Goal: Understand process/instructions: Learn about a topic

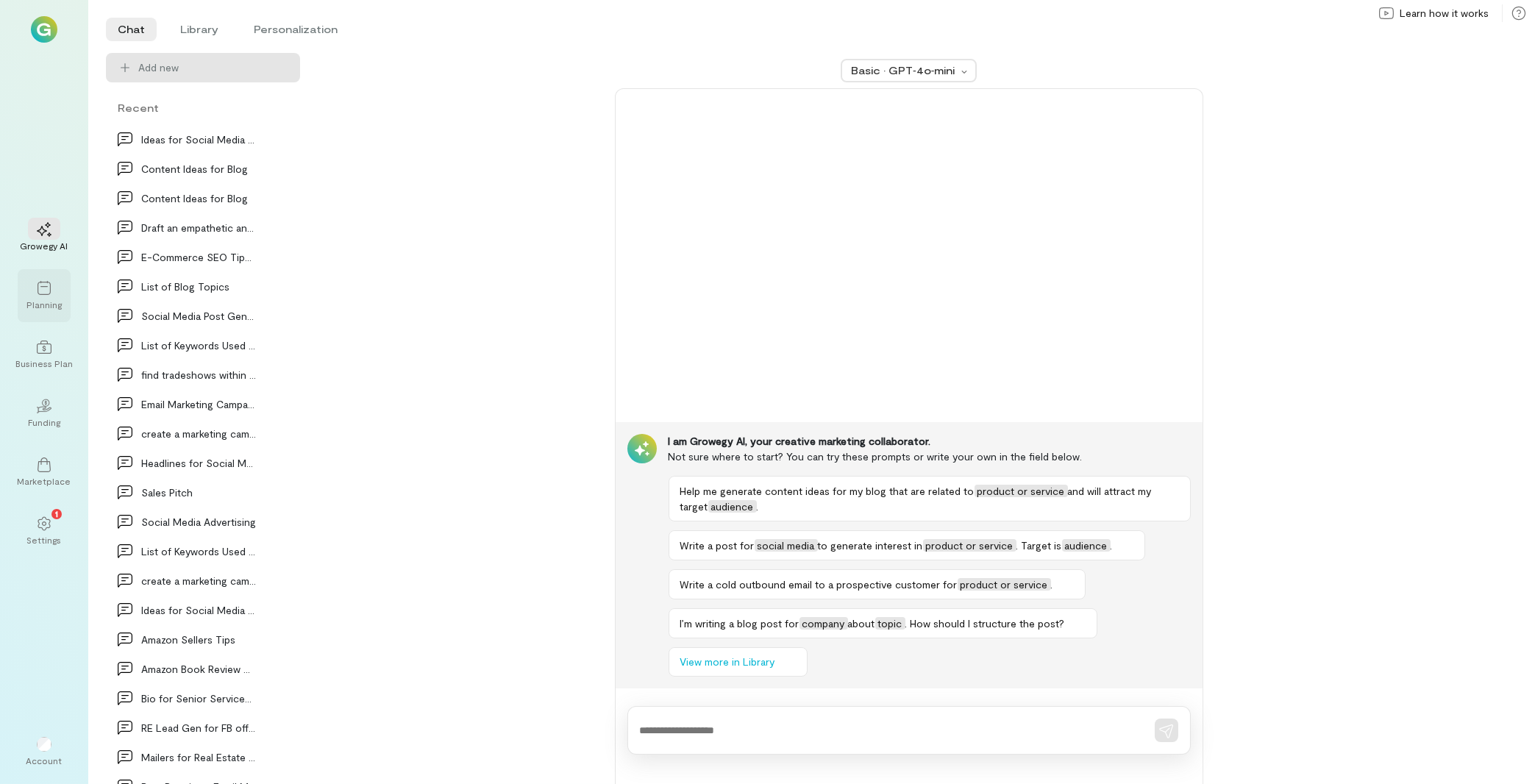
click at [57, 303] on div "Planning" at bounding box center [44, 305] width 35 height 12
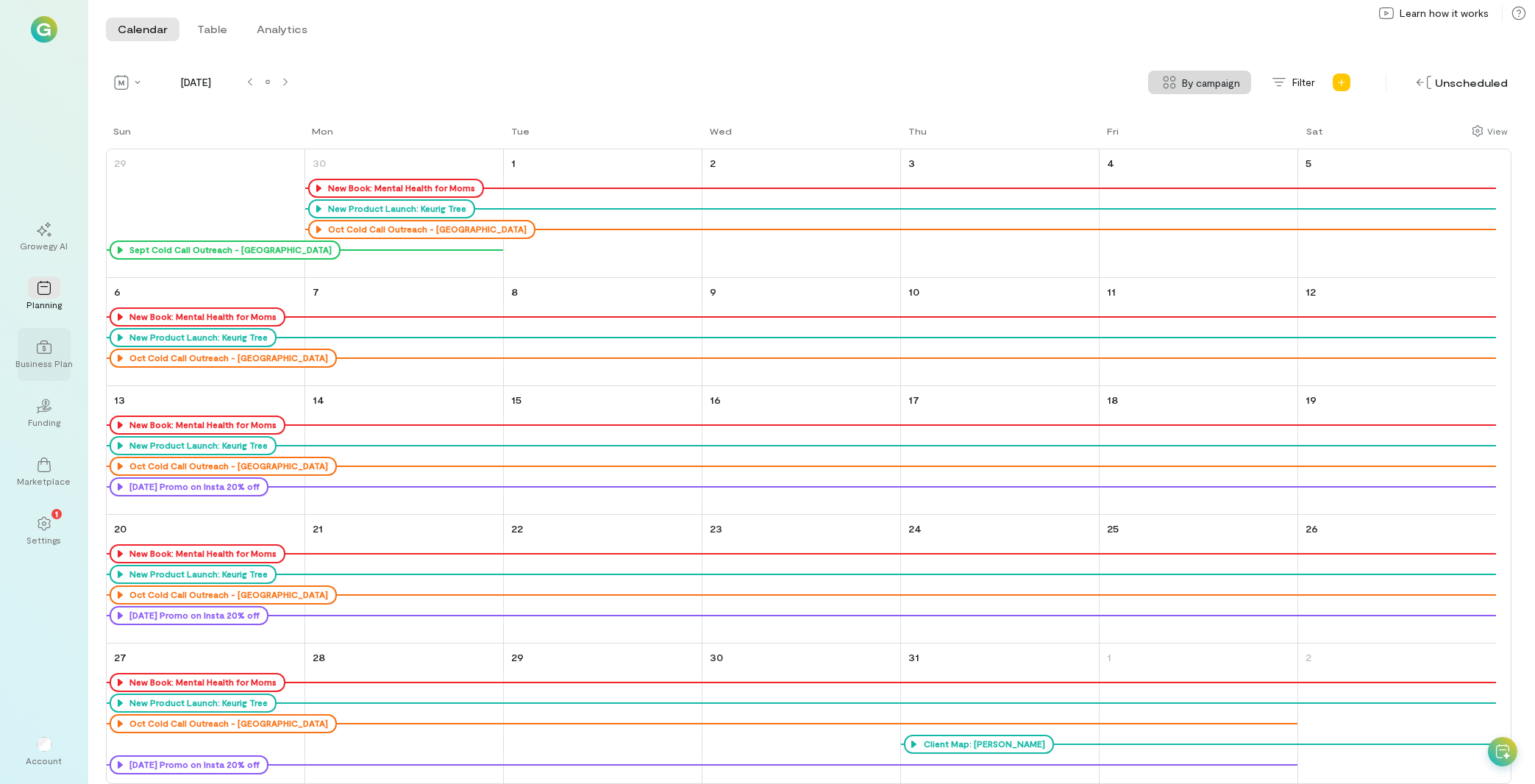
click at [50, 345] on icon at bounding box center [44, 346] width 14 height 14
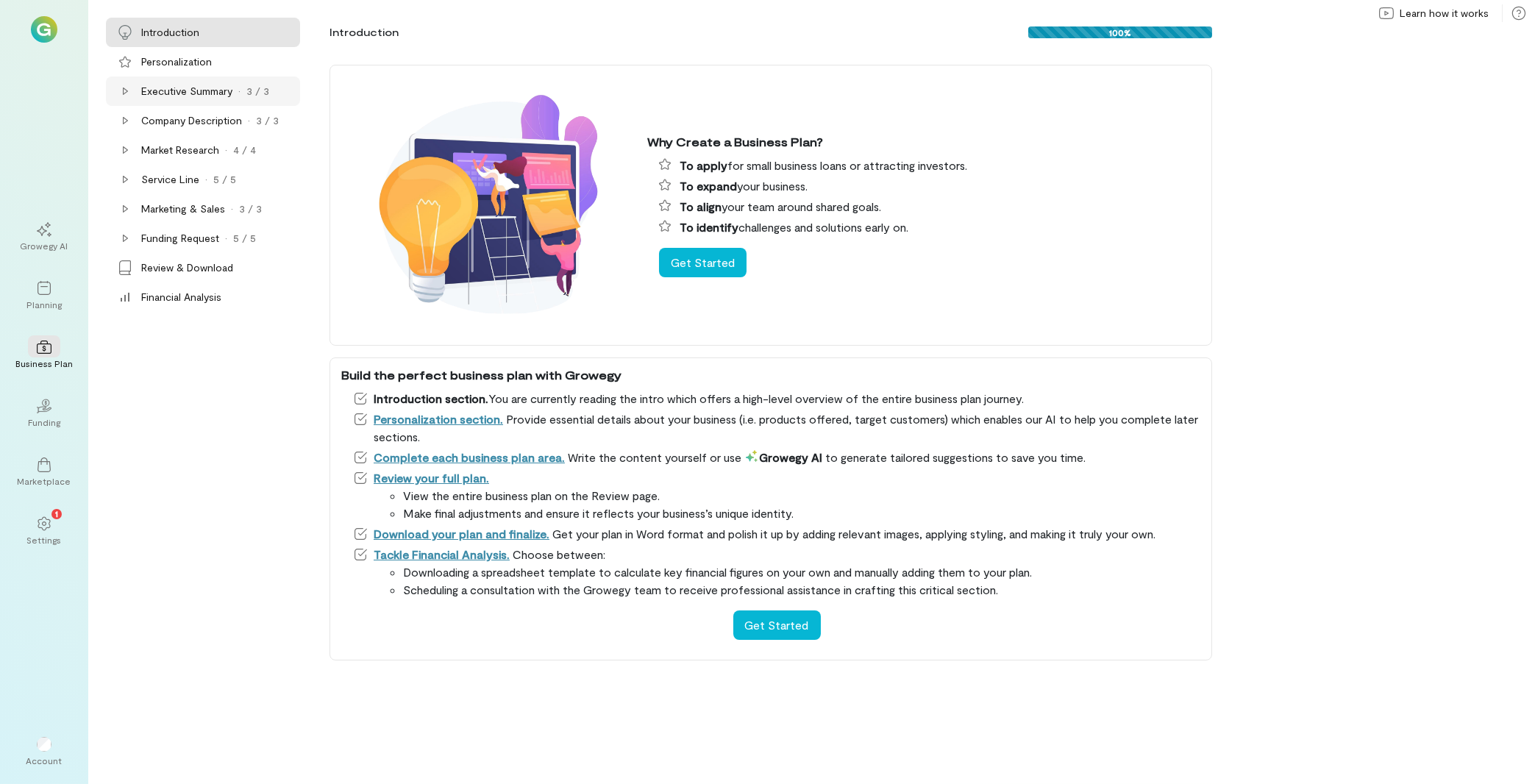
click at [112, 97] on div "Executive Summary · 3 / 3" at bounding box center [202, 91] width 194 height 29
click at [185, 124] on div "Product" at bounding box center [172, 120] width 38 height 14
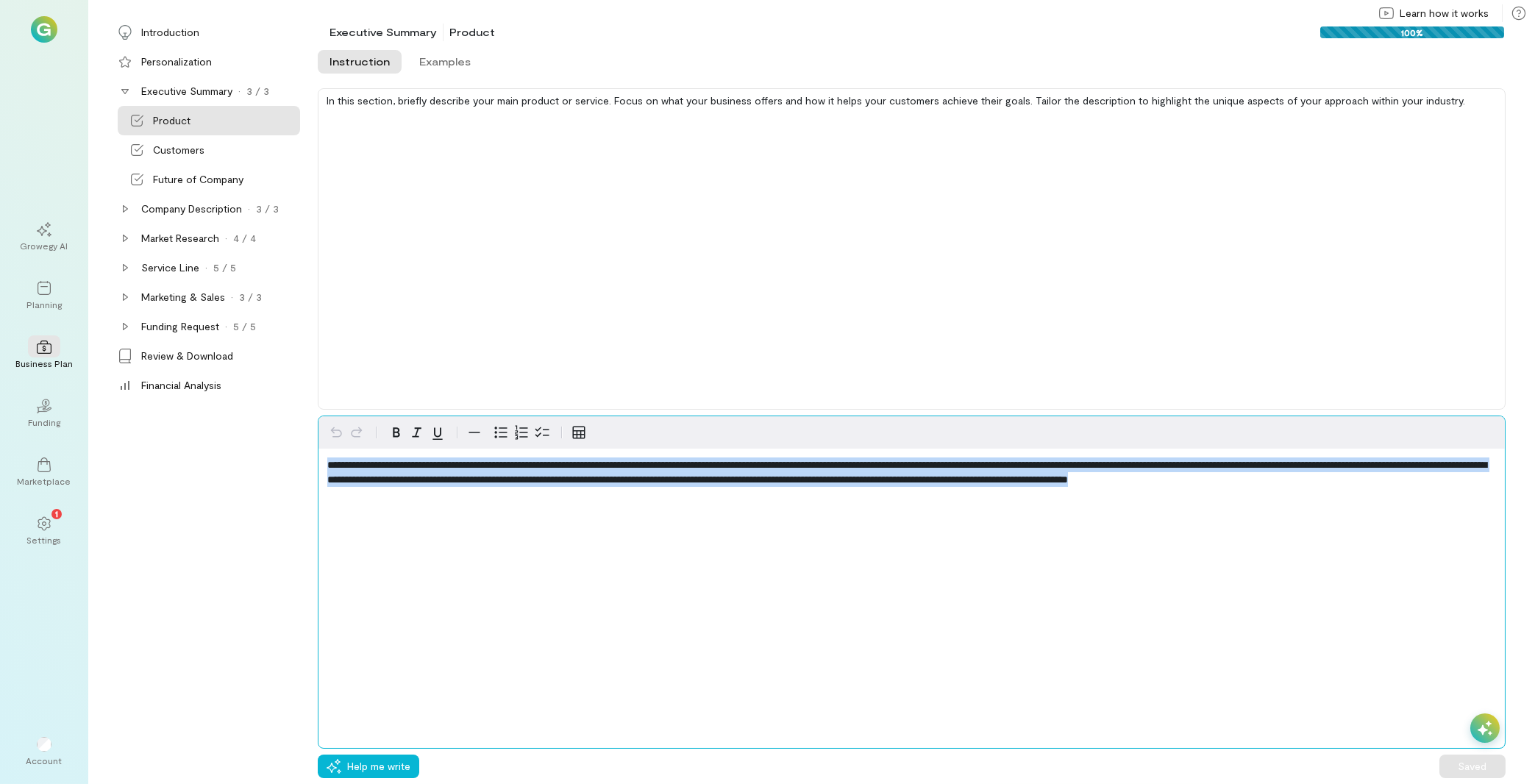
drag, startPoint x: 488, startPoint y: 500, endPoint x: 277, endPoint y: 444, distance: 218.3
click at [318, 444] on div "**********" at bounding box center [912, 583] width 1188 height 334
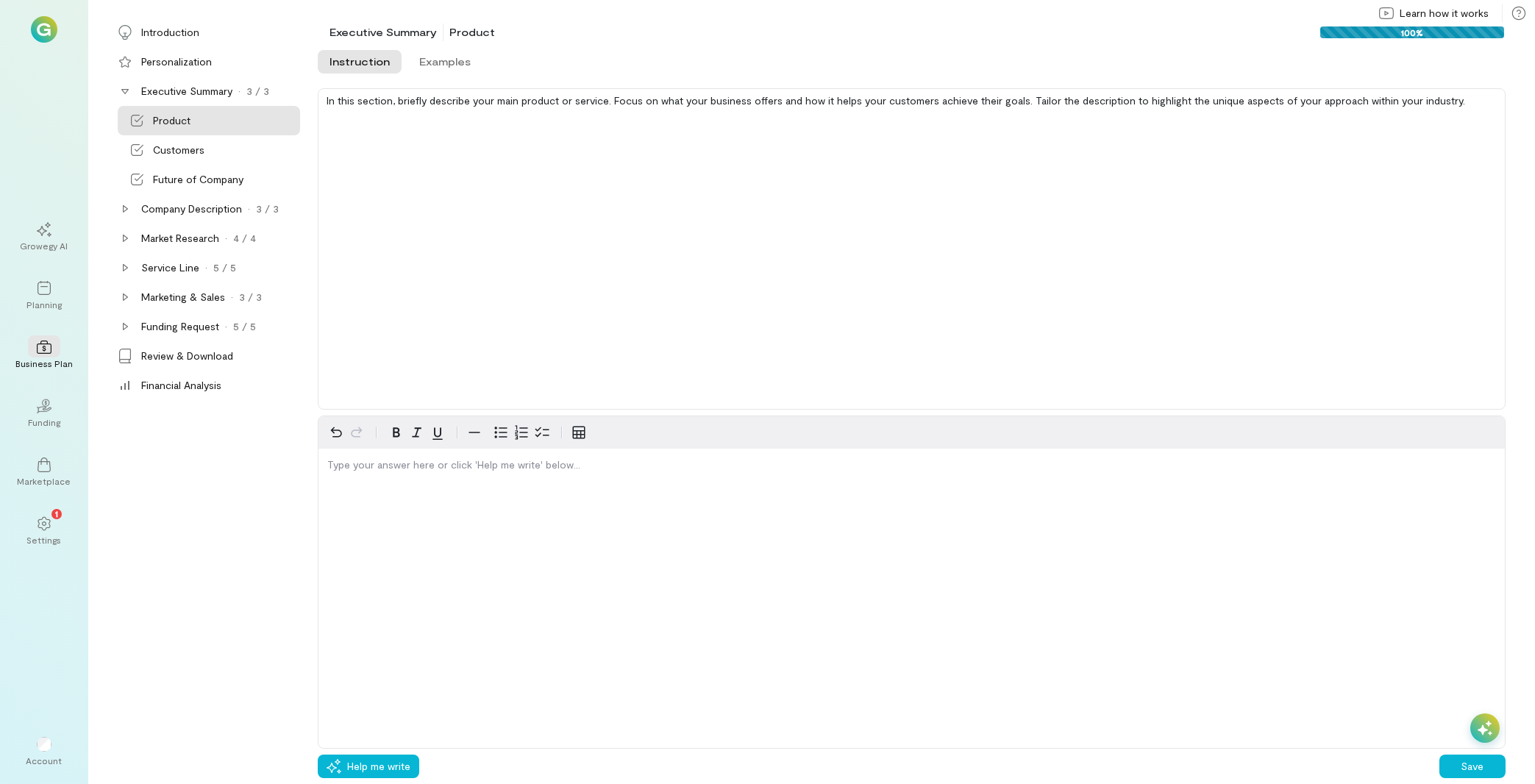
click at [650, 200] on div "In this section, briefly describe your main product or service. Focus on what y…" at bounding box center [912, 249] width 1188 height 321
click at [189, 160] on div "Customers" at bounding box center [209, 149] width 183 height 29
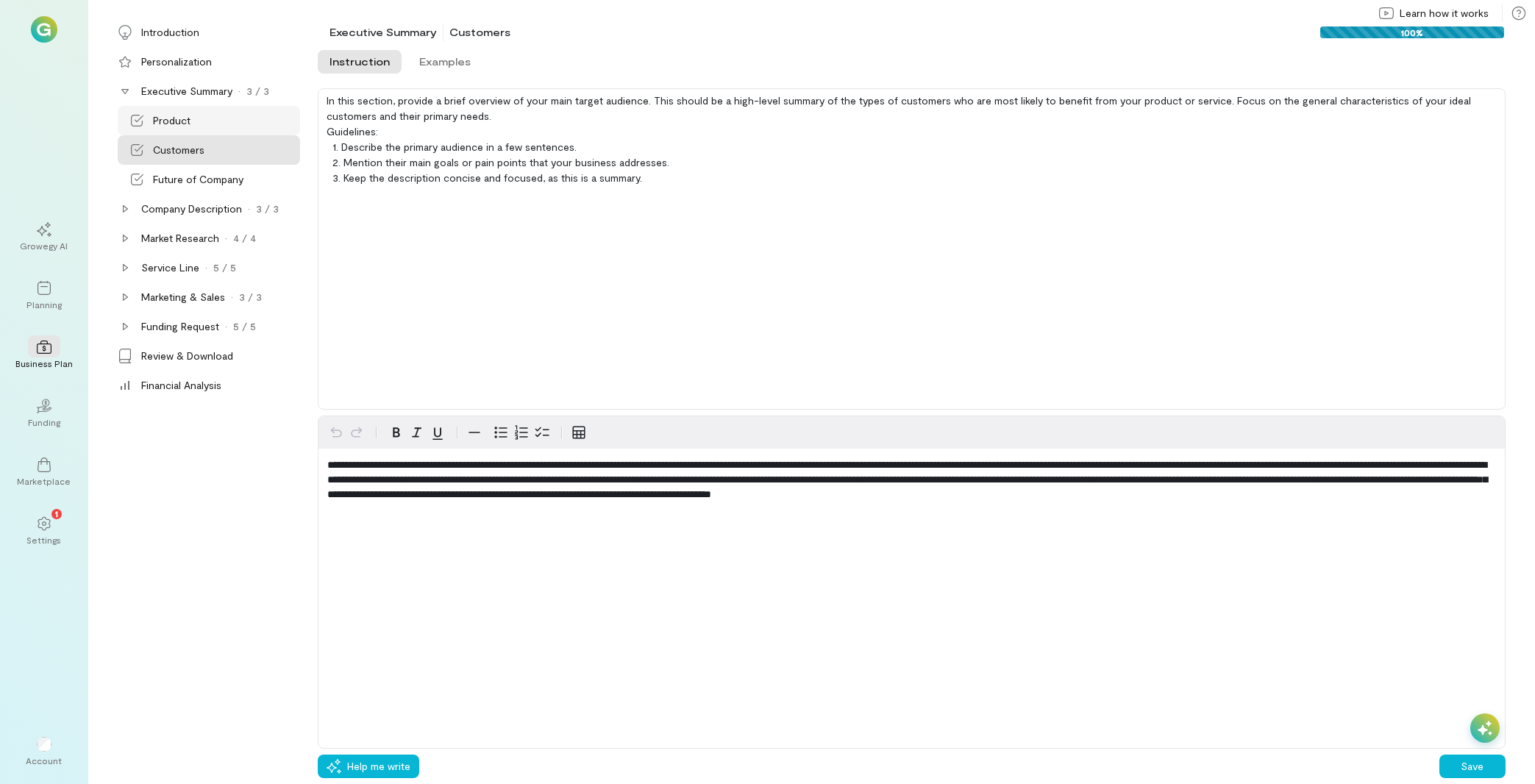
click at [194, 132] on div "Product" at bounding box center [209, 120] width 183 height 29
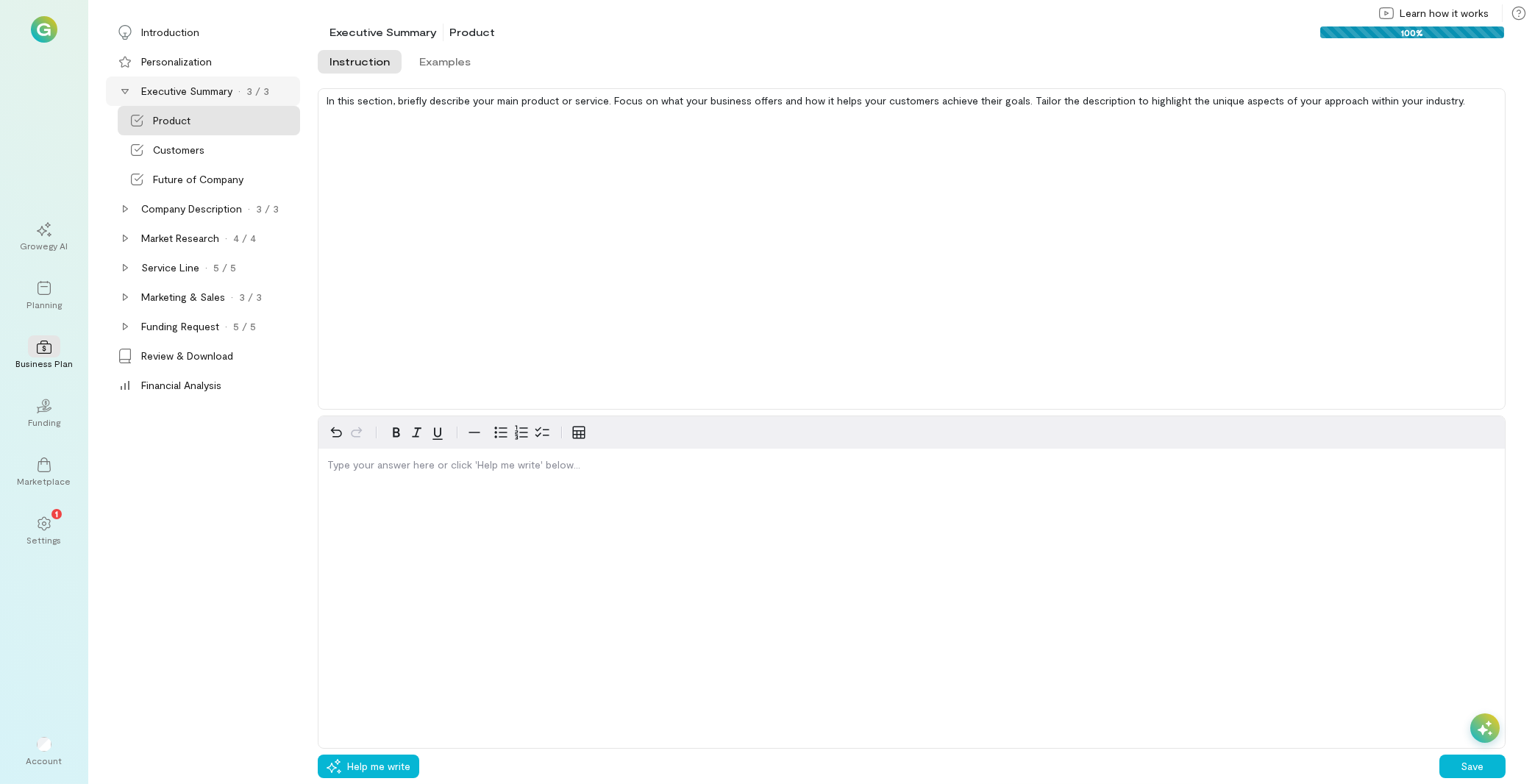
click at [125, 93] on icon at bounding box center [125, 91] width 8 height 5
click at [125, 93] on icon at bounding box center [125, 91] width 12 height 12
click at [249, 118] on div "Product" at bounding box center [225, 120] width 144 height 14
click at [239, 155] on div "Customers" at bounding box center [225, 149] width 144 height 14
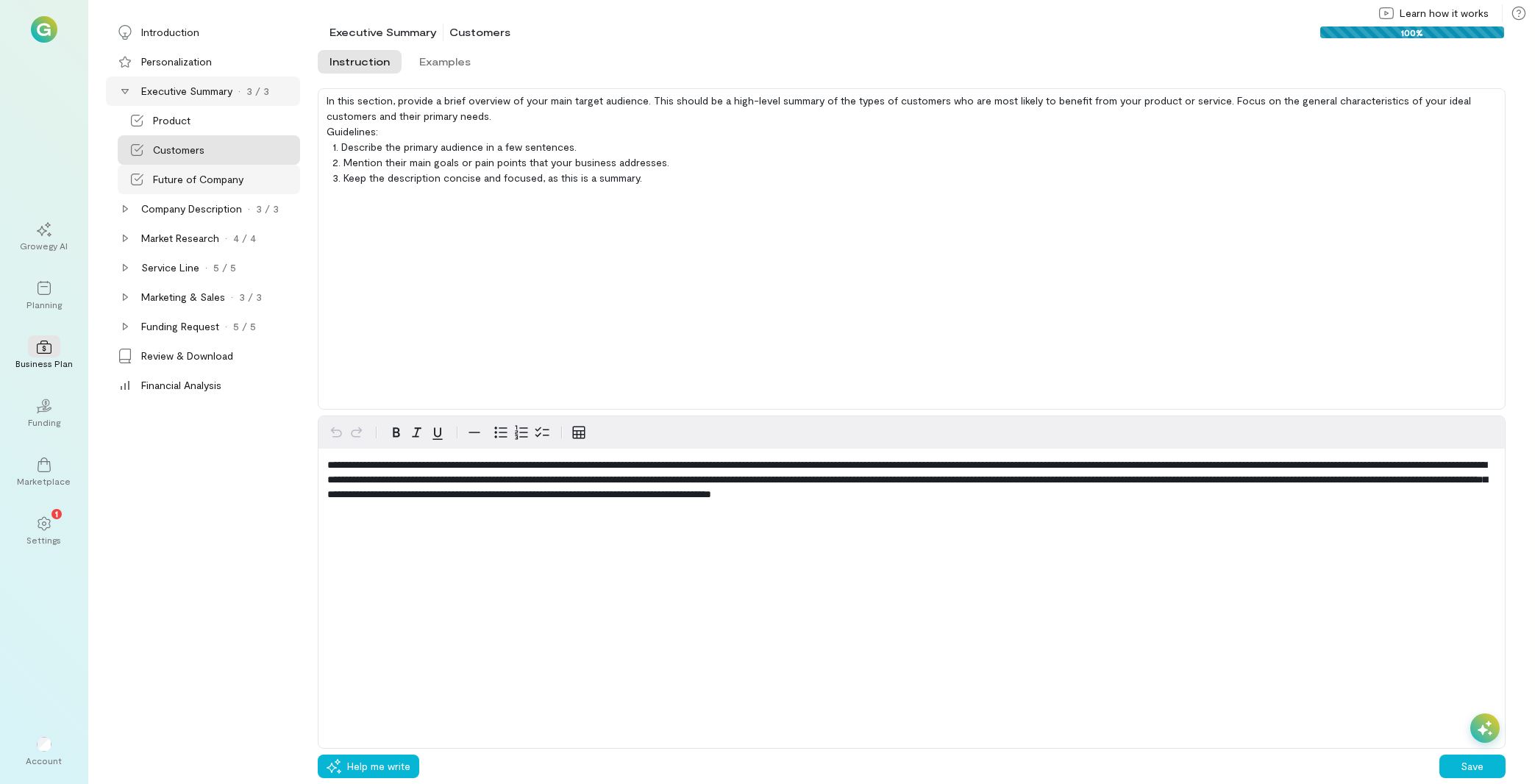
click at [246, 184] on div "Future of Company" at bounding box center [225, 179] width 144 height 14
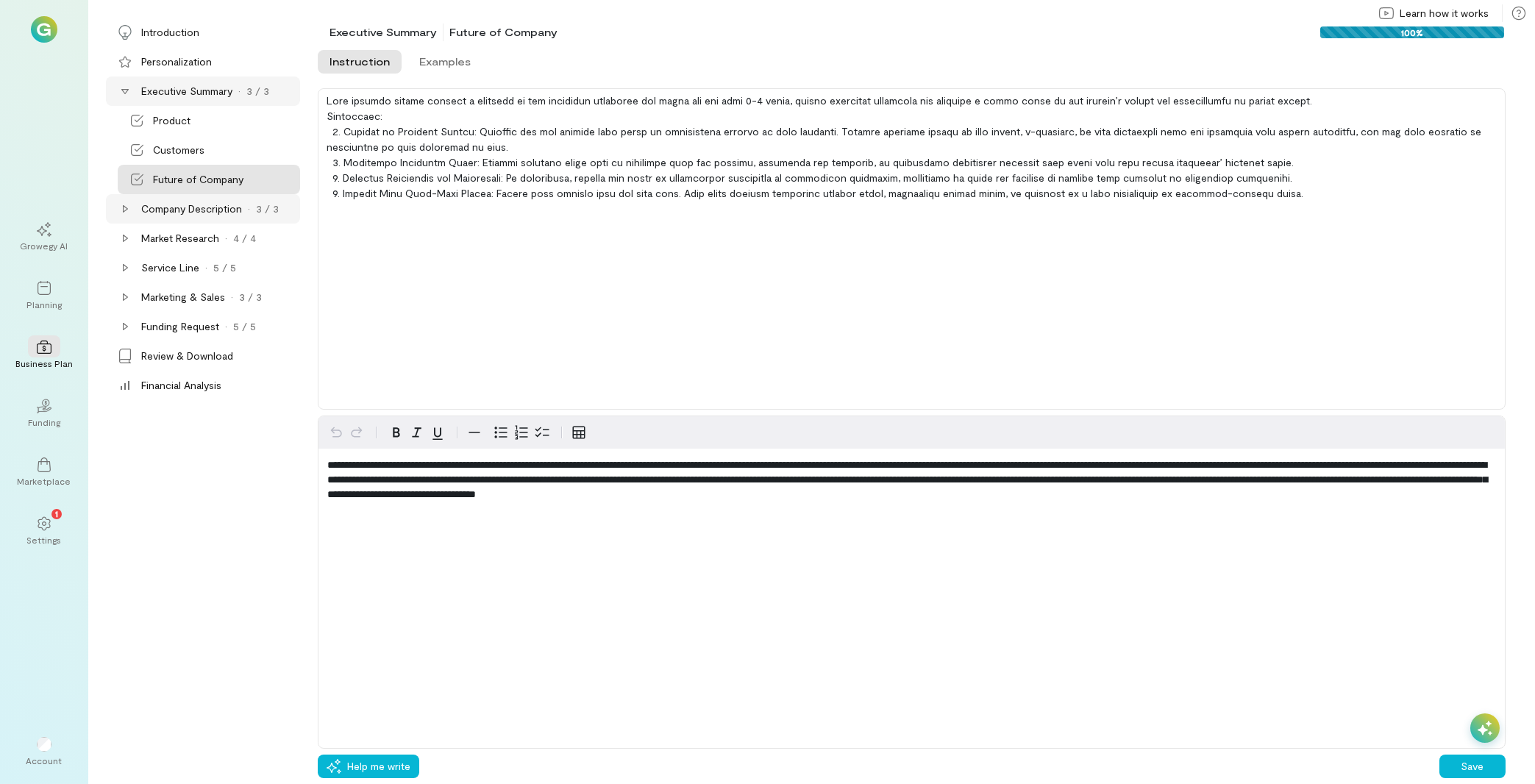
click at [117, 214] on div "Company Description · 3 / 3" at bounding box center [202, 208] width 194 height 29
click at [238, 247] on div "Mission Statement" at bounding box center [209, 238] width 183 height 29
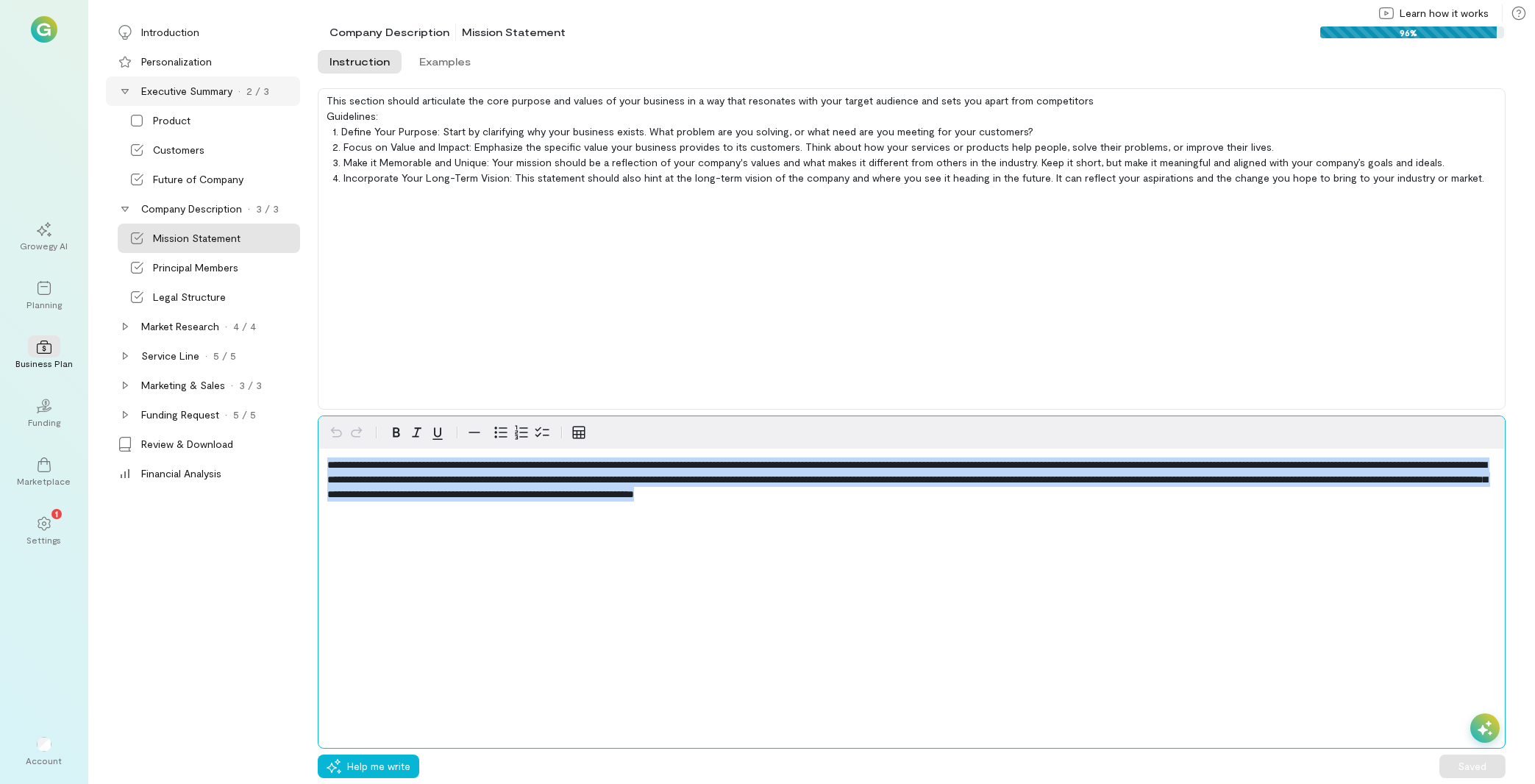
drag, startPoint x: 1352, startPoint y: 505, endPoint x: 174, endPoint y: 387, distance: 1183.9
click at [318, 416] on div "**********" at bounding box center [912, 583] width 1188 height 334
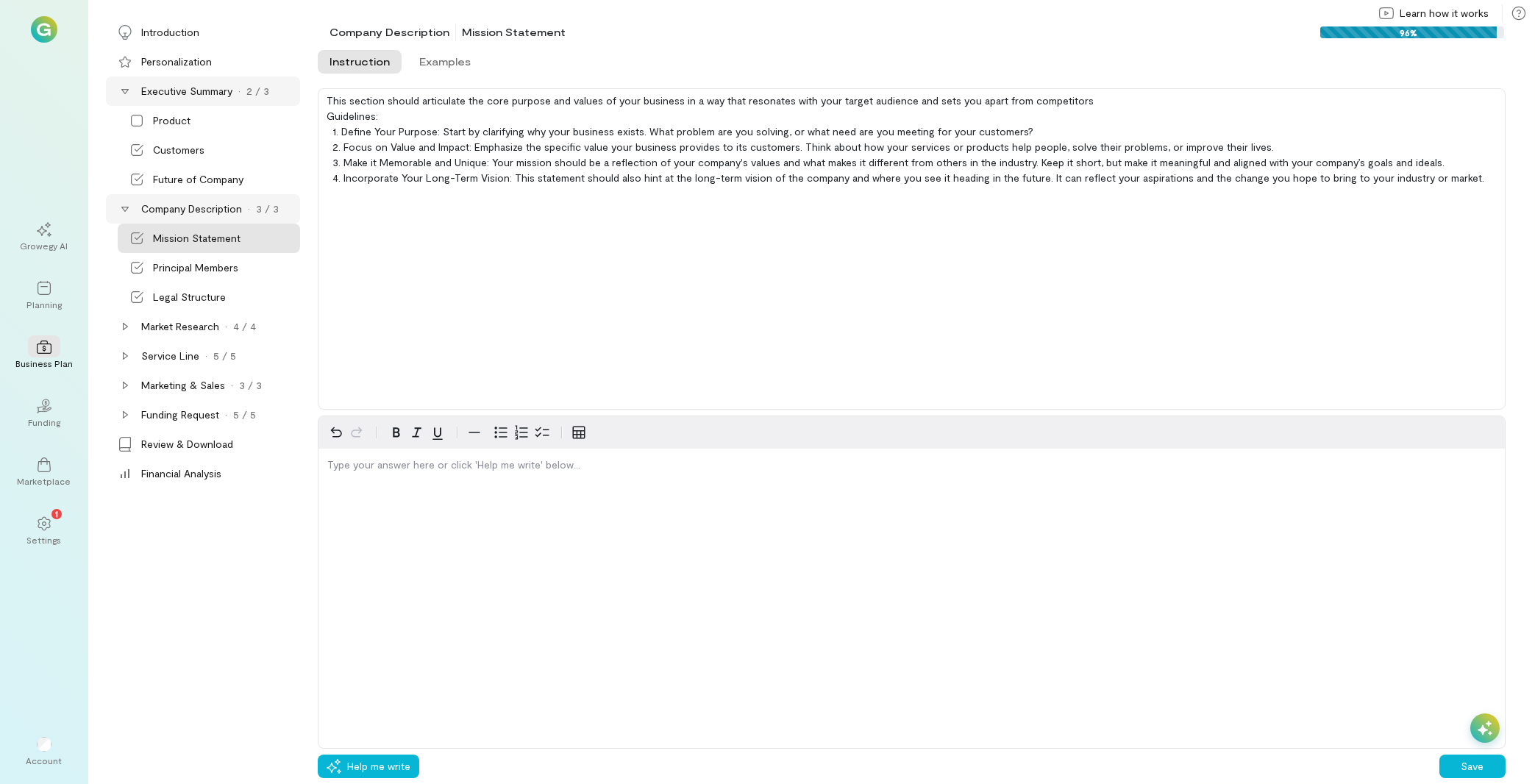
click at [126, 207] on icon at bounding box center [125, 209] width 8 height 5
click at [129, 269] on icon at bounding box center [125, 268] width 12 height 12
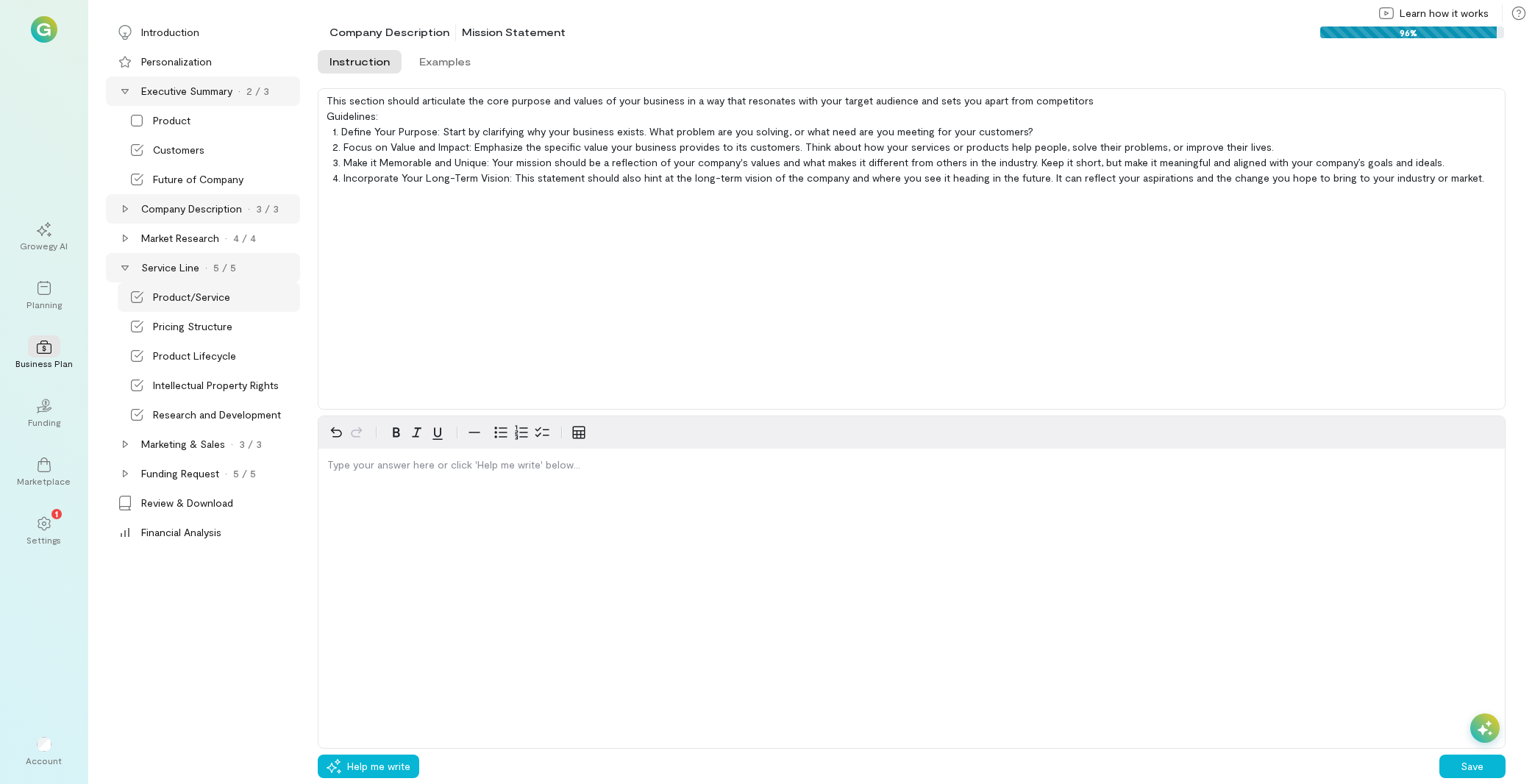
click at [192, 297] on div "Product/Service" at bounding box center [192, 297] width 77 height 14
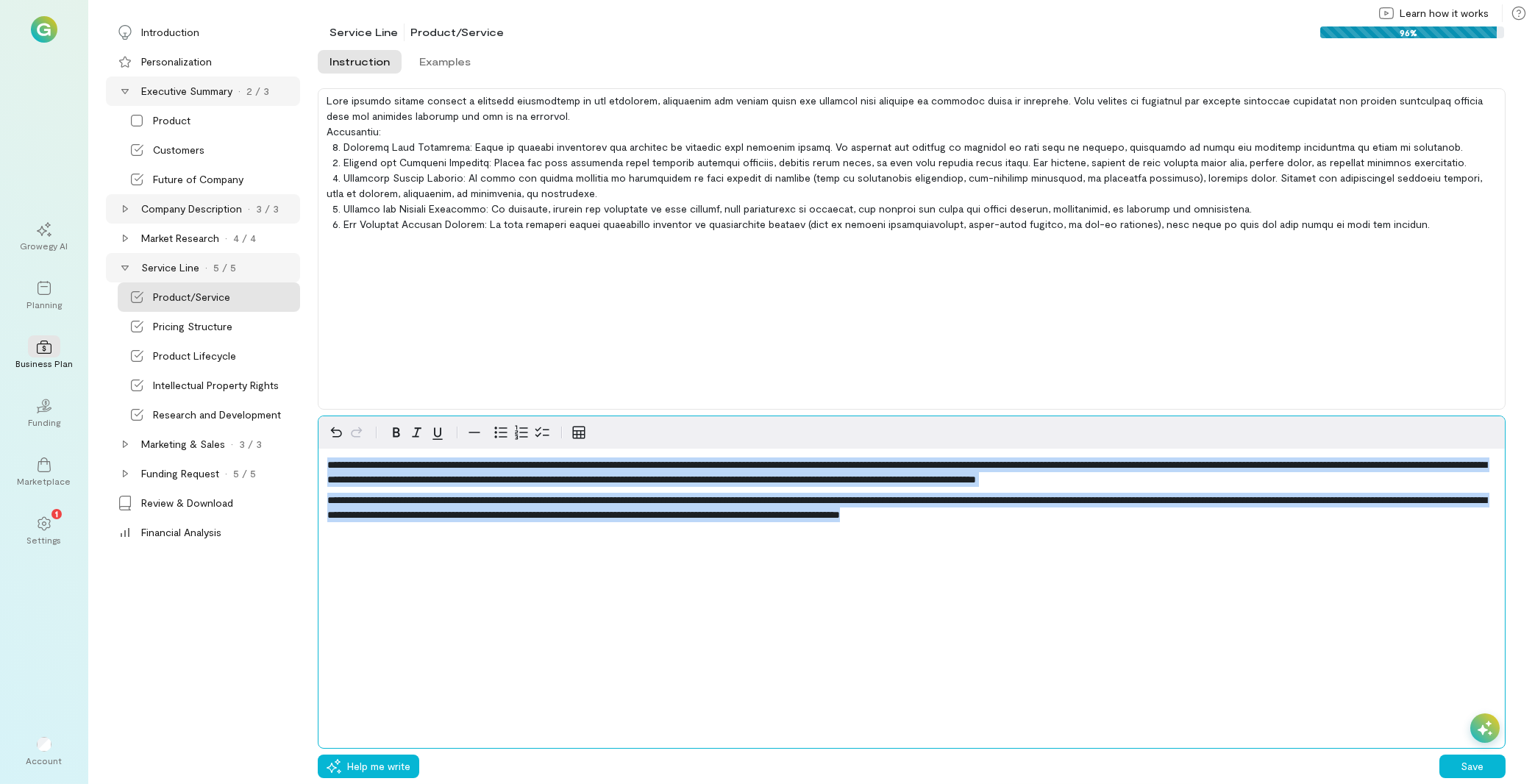
drag, startPoint x: 1240, startPoint y: 515, endPoint x: 72, endPoint y: 392, distance: 1174.5
click at [318, 416] on div "**********" at bounding box center [912, 583] width 1188 height 334
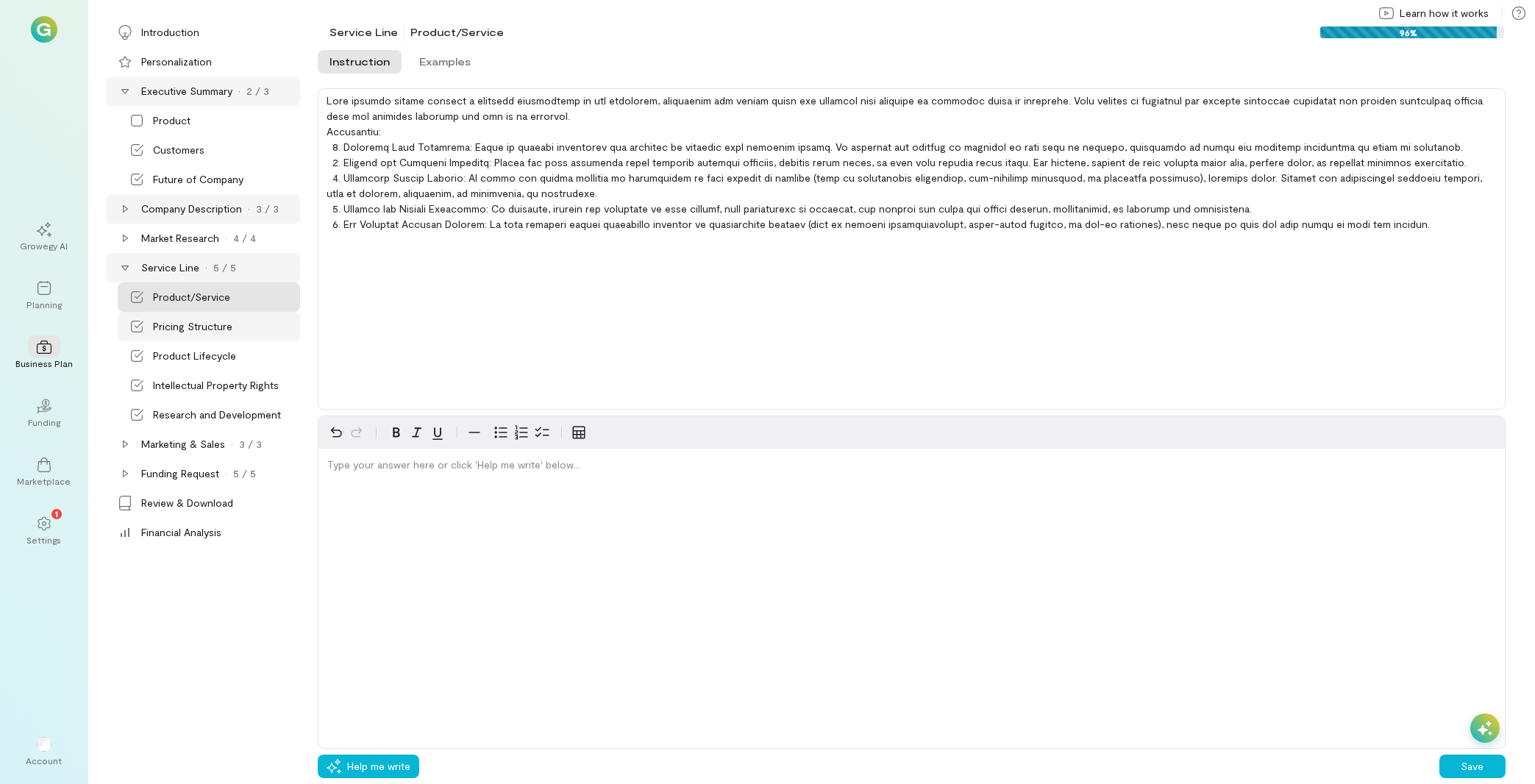
click at [182, 334] on div "Pricing Structure" at bounding box center [209, 326] width 183 height 29
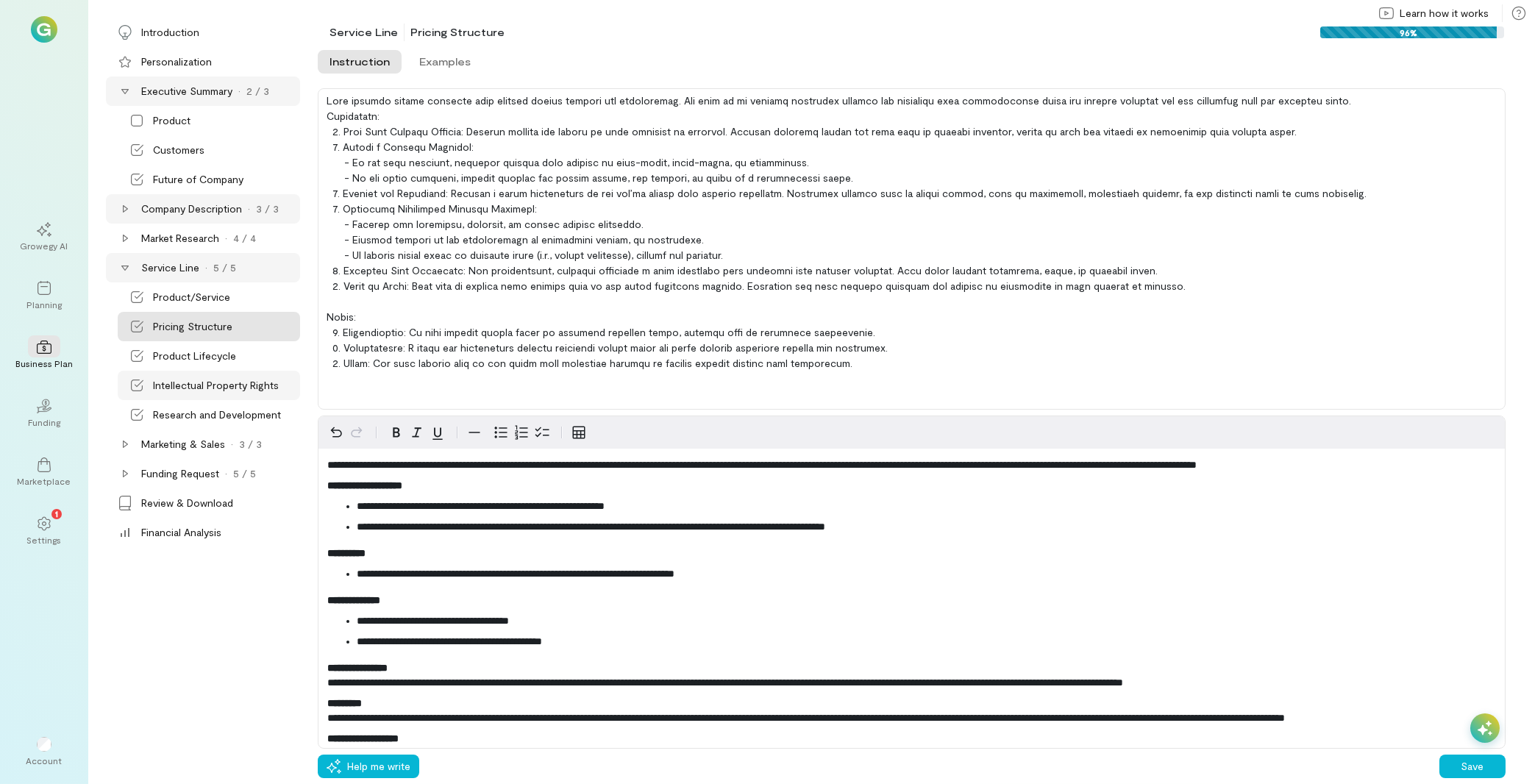
click at [196, 374] on div "Intellectual Property Rights" at bounding box center [209, 385] width 183 height 29
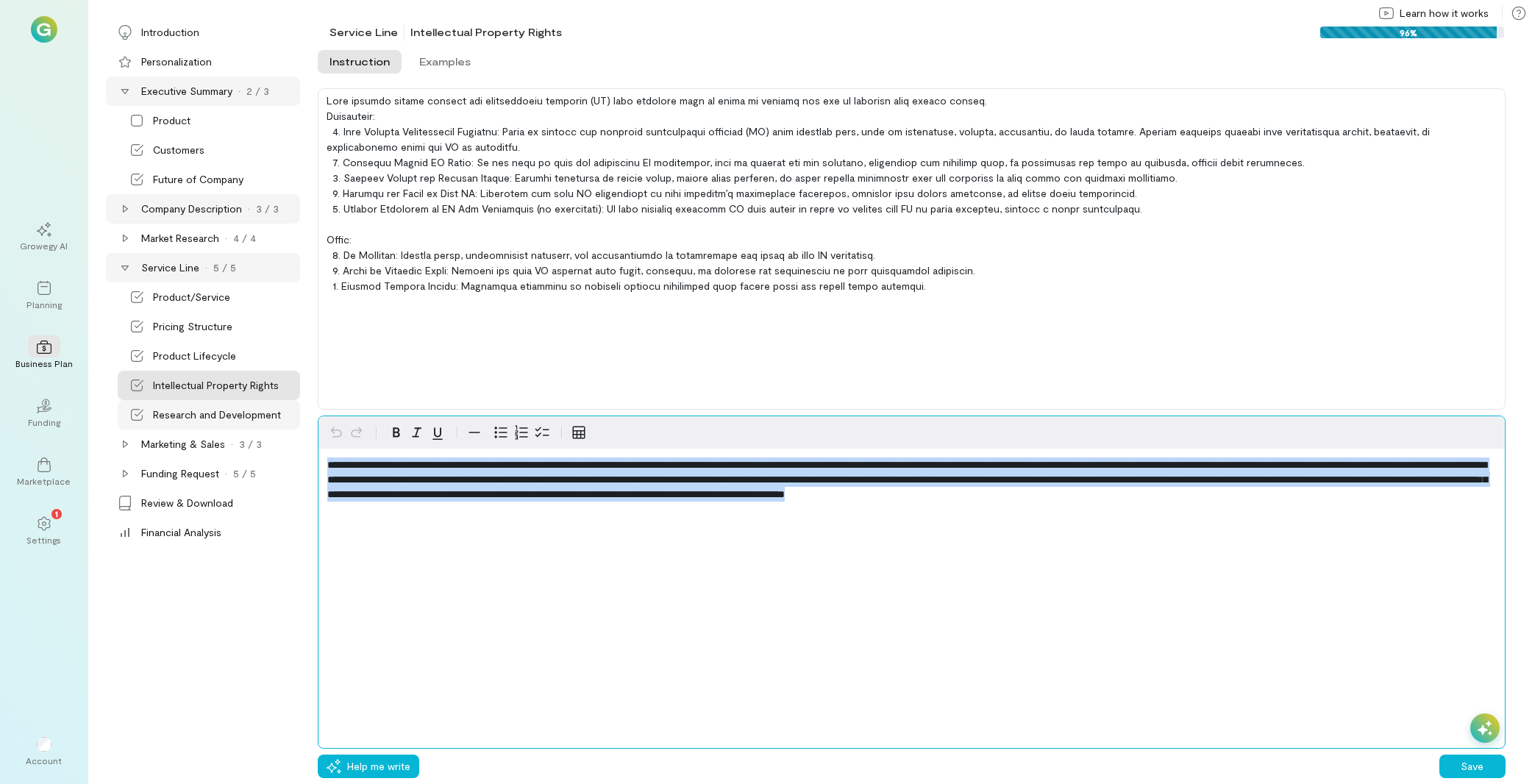
drag, startPoint x: 441, startPoint y: 515, endPoint x: 186, endPoint y: 403, distance: 278.5
click at [318, 416] on div "**********" at bounding box center [912, 583] width 1188 height 334
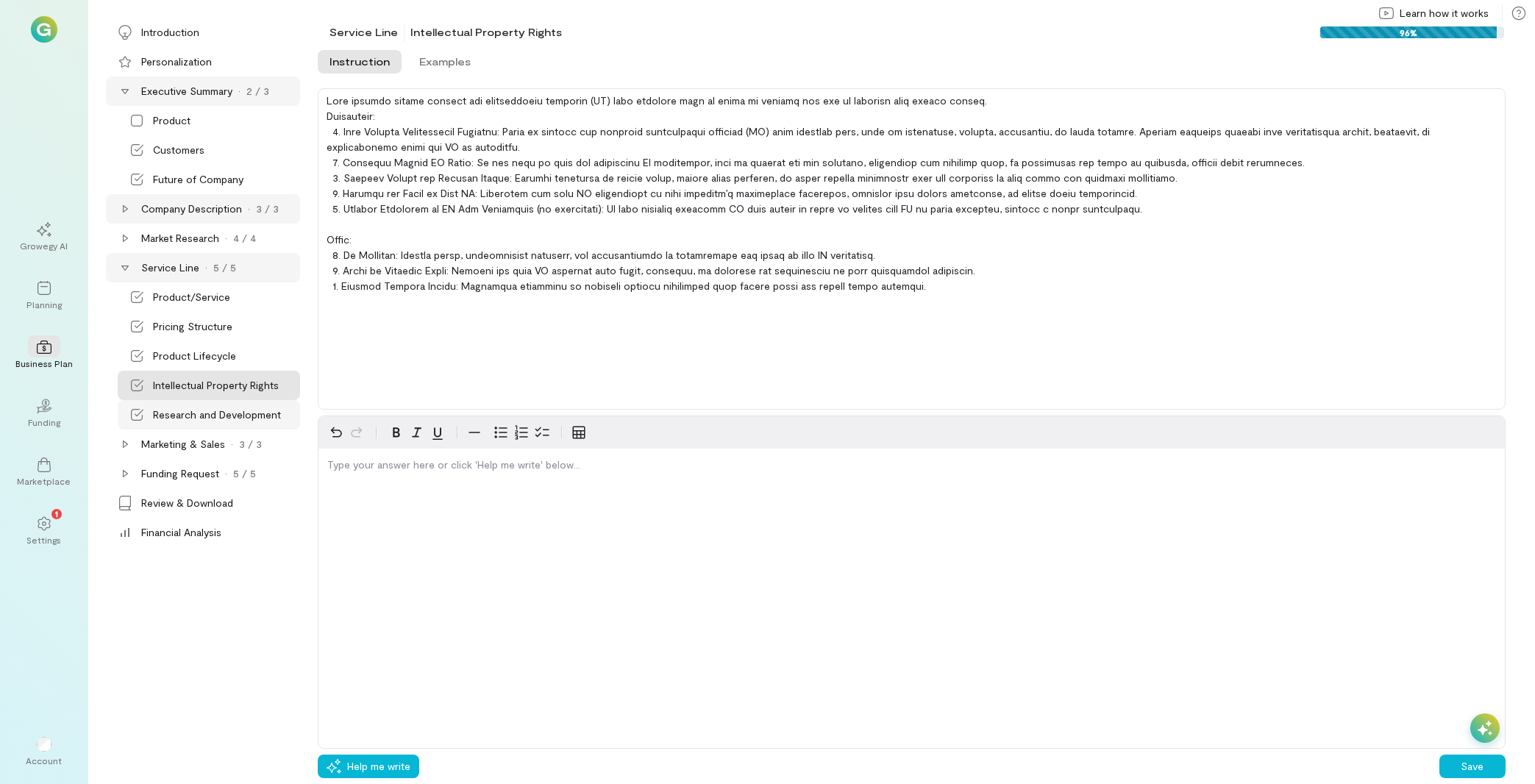
click at [186, 403] on div "Research and Development" at bounding box center [209, 414] width 183 height 29
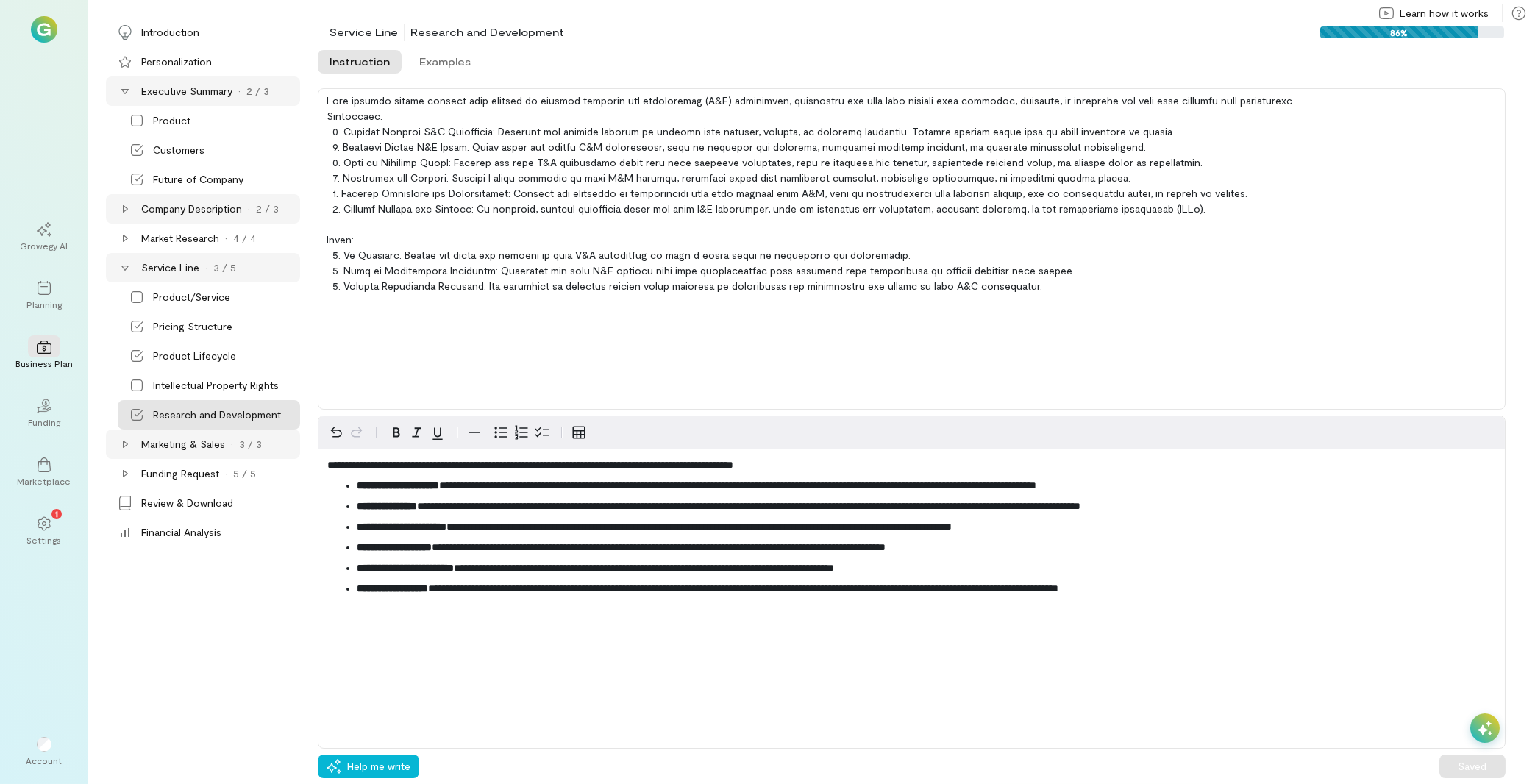
click at [192, 446] on div "Marketing & Sales" at bounding box center [183, 444] width 84 height 14
click at [196, 481] on div "Growth Strategy" at bounding box center [192, 473] width 78 height 14
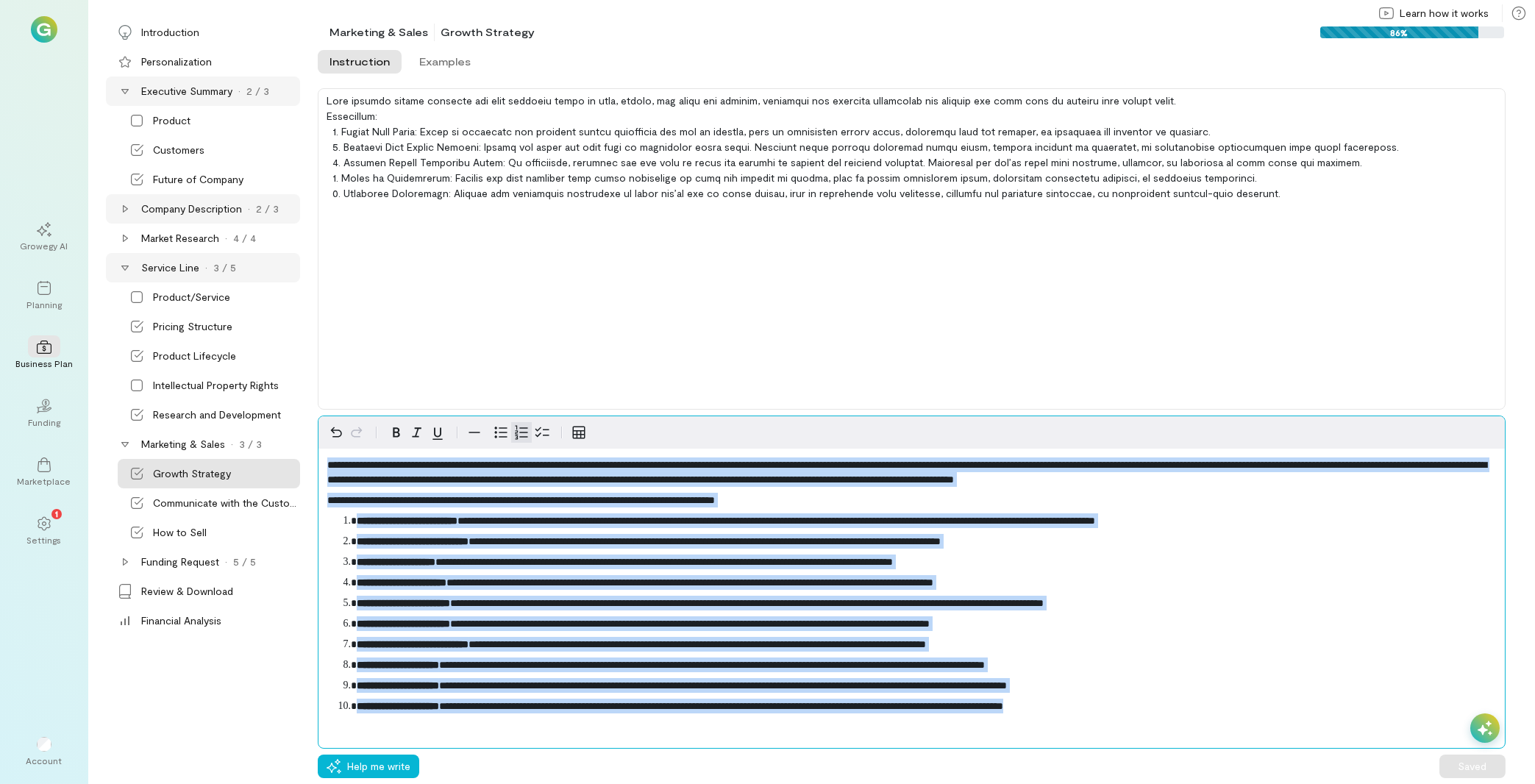
drag, startPoint x: 1204, startPoint y: 707, endPoint x: 82, endPoint y: 390, distance: 1165.9
click at [318, 416] on div "**********" at bounding box center [912, 583] width 1188 height 334
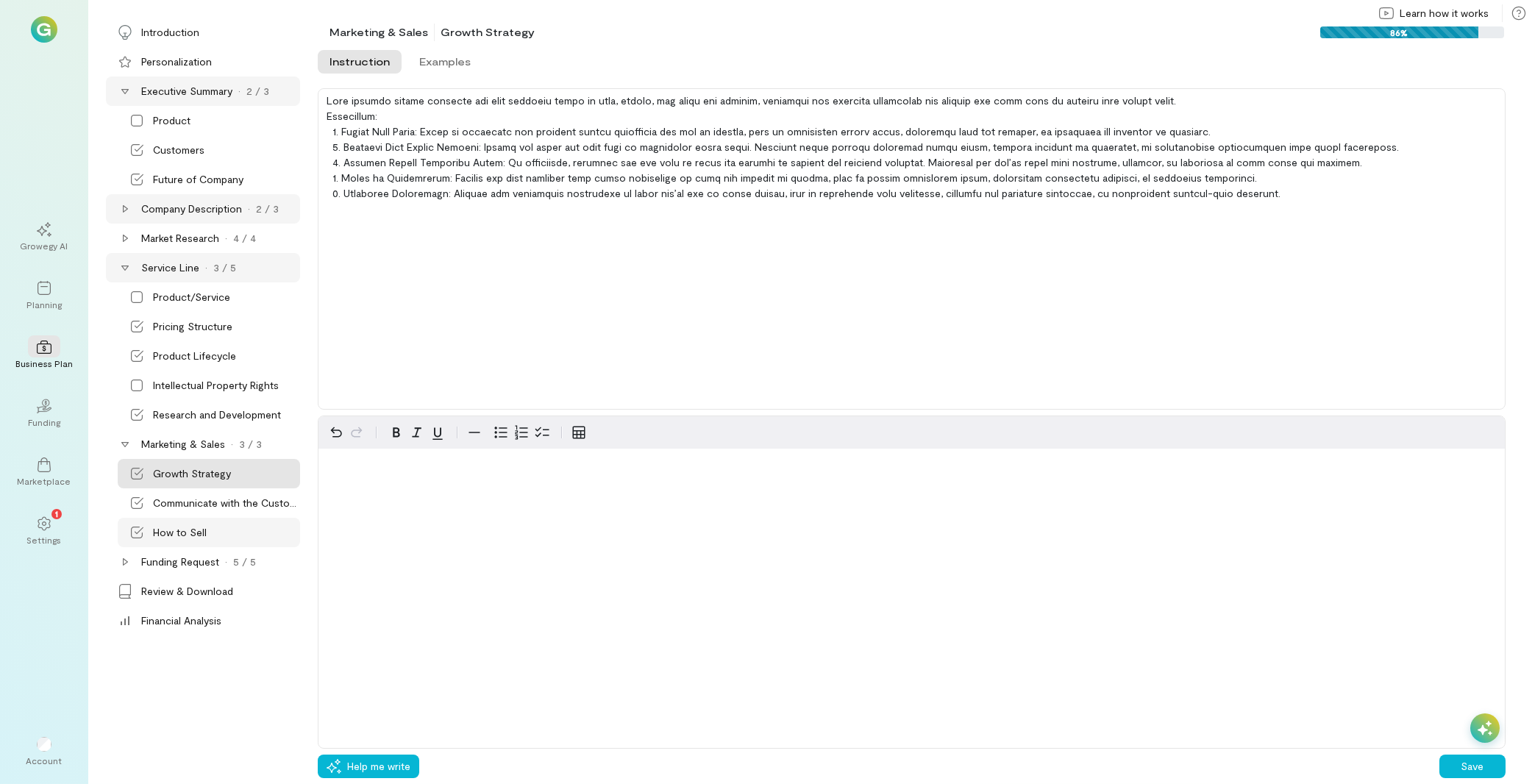
click at [191, 524] on div "How to Sell" at bounding box center [209, 532] width 183 height 29
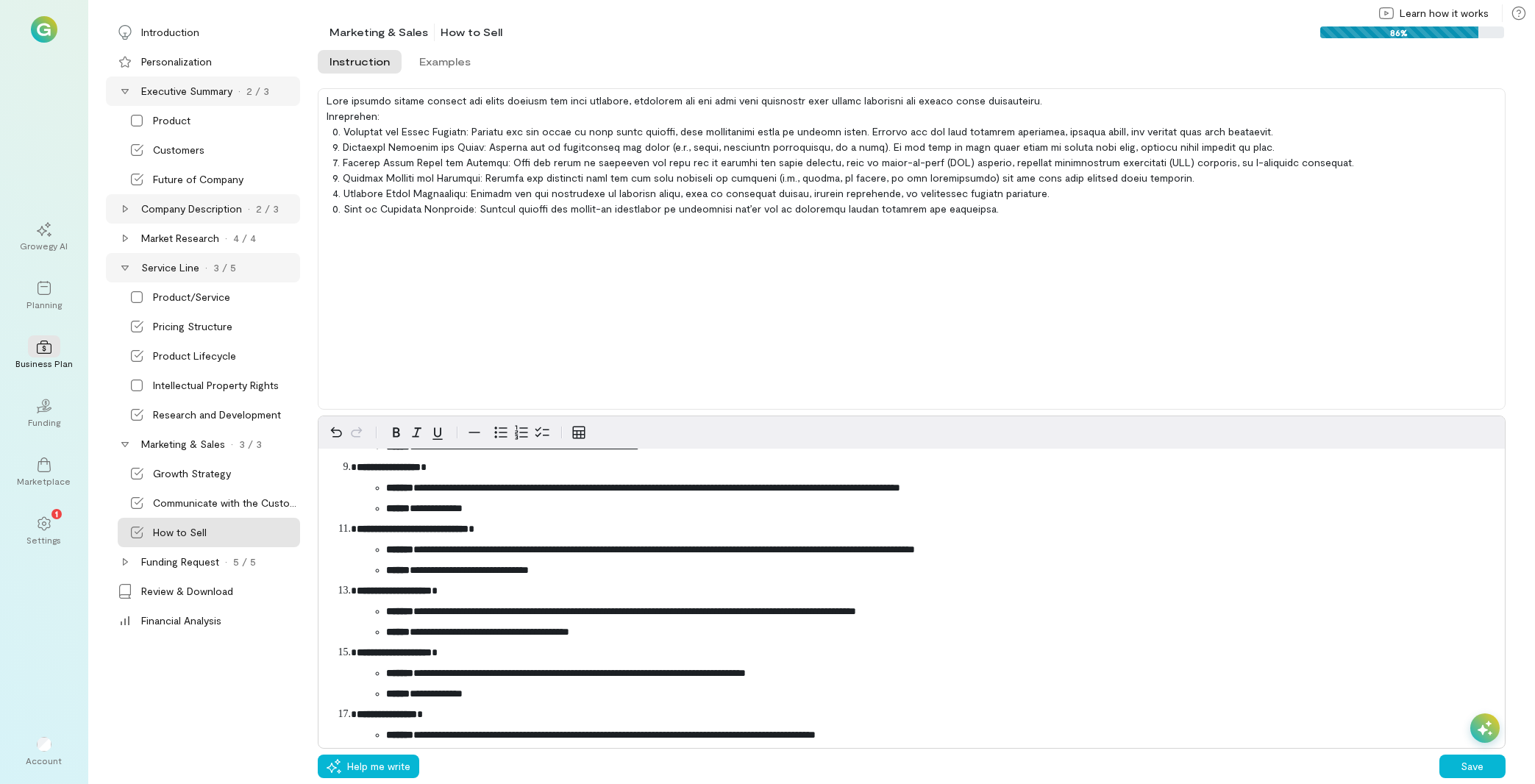
scroll to position [543, 0]
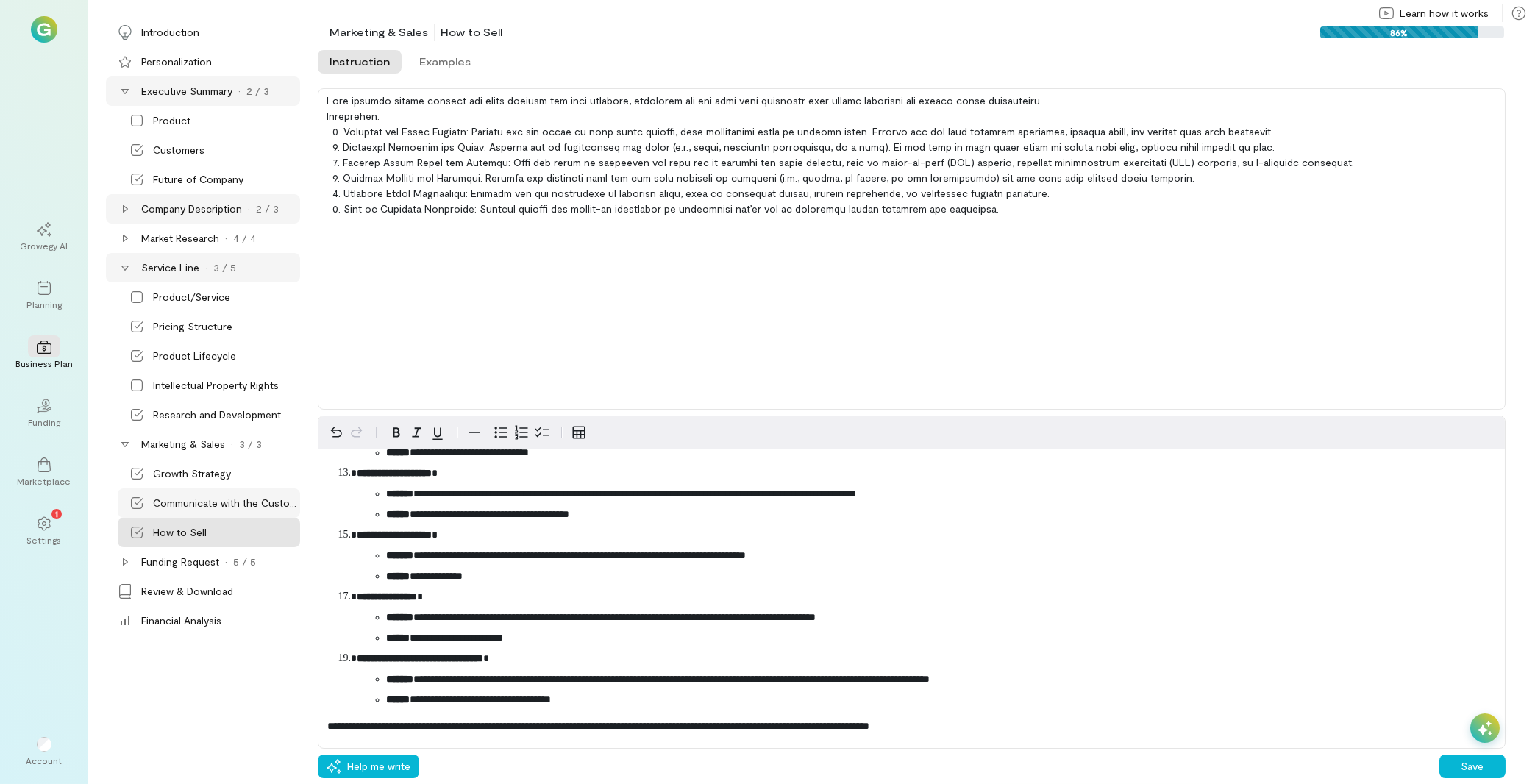
click at [211, 497] on div "Communicate with the Customer" at bounding box center [225, 503] width 144 height 14
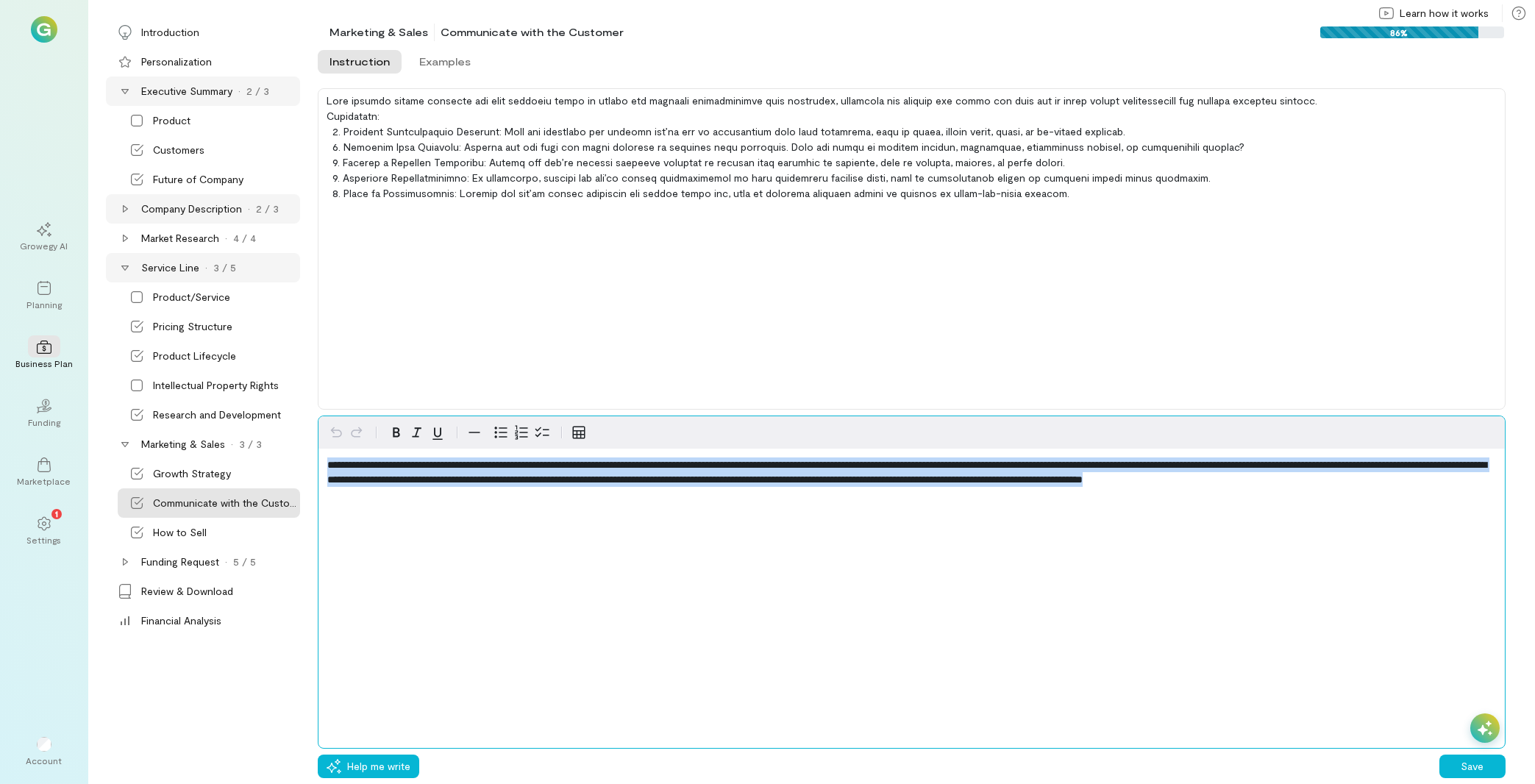
drag, startPoint x: 555, startPoint y: 507, endPoint x: 75, endPoint y: 379, distance: 496.8
click at [318, 416] on div "**********" at bounding box center [912, 583] width 1188 height 334
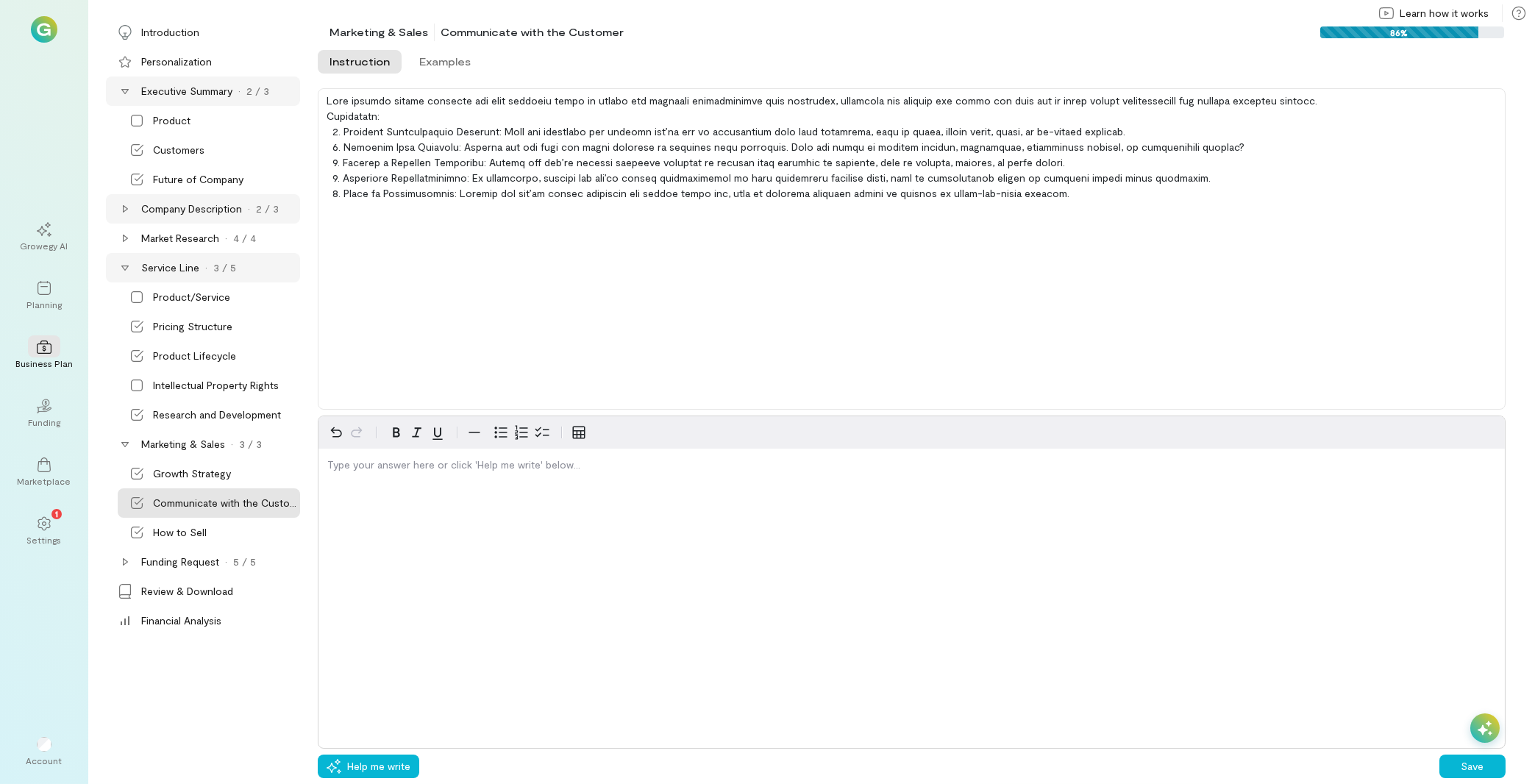
click at [472, 591] on div "Type your answer here or click 'Help me write' below…" at bounding box center [912, 583] width 1188 height 334
click at [122, 565] on icon at bounding box center [125, 562] width 12 height 12
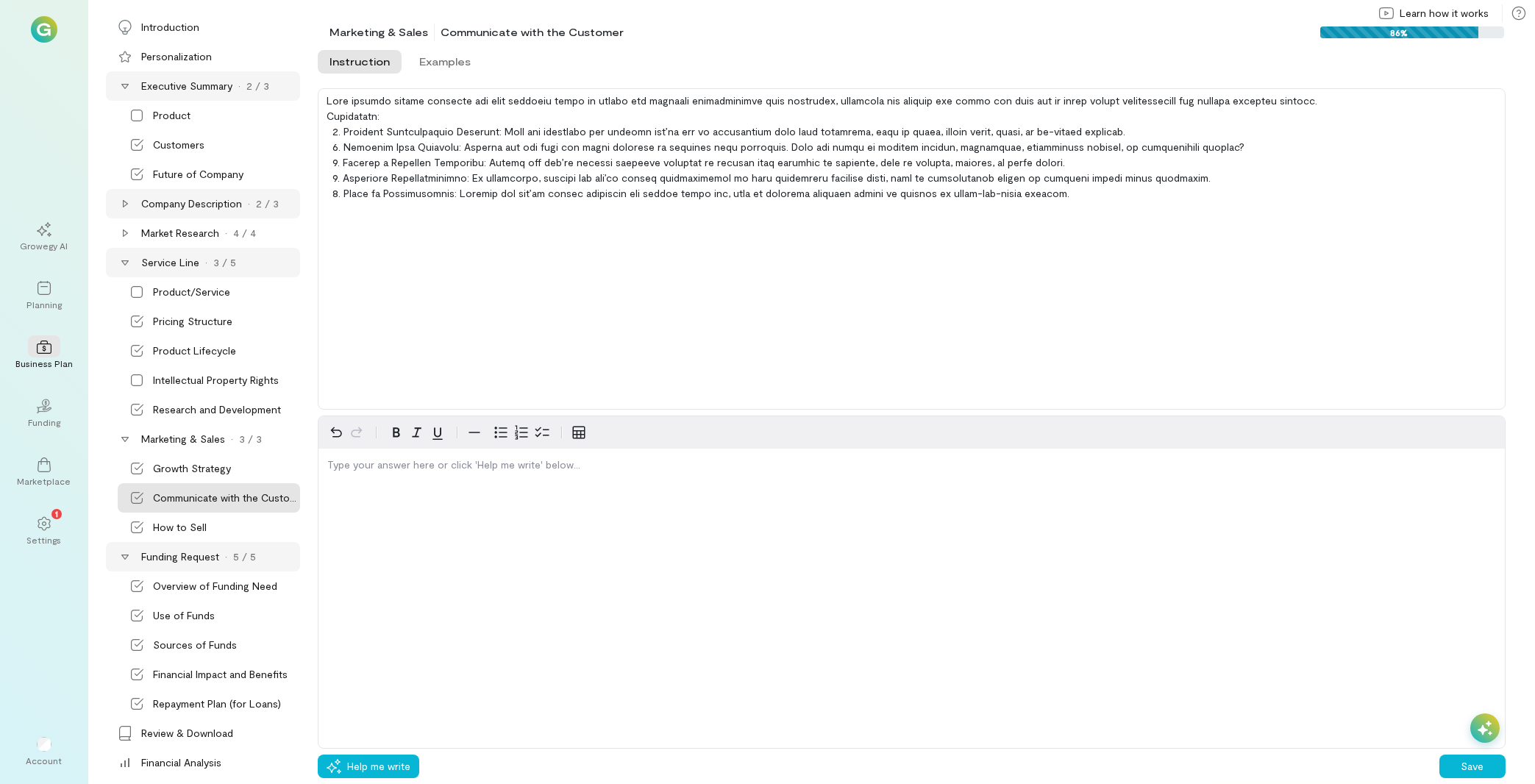
scroll to position [10, 0]
click at [218, 696] on div "Repayment Plan (for Loans)" at bounding box center [217, 699] width 128 height 14
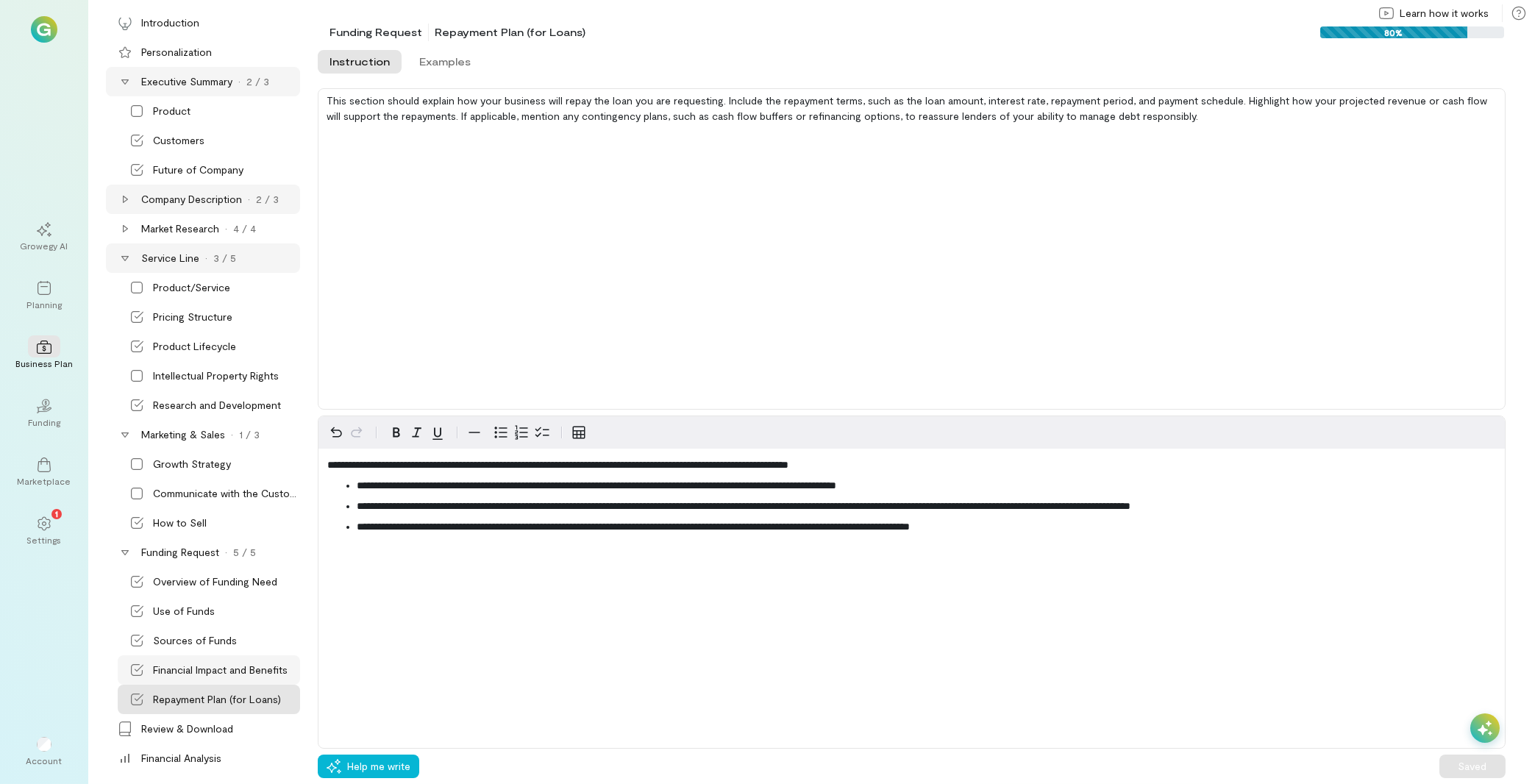
click at [194, 671] on div "Financial Impact and Benefits" at bounding box center [220, 669] width 134 height 14
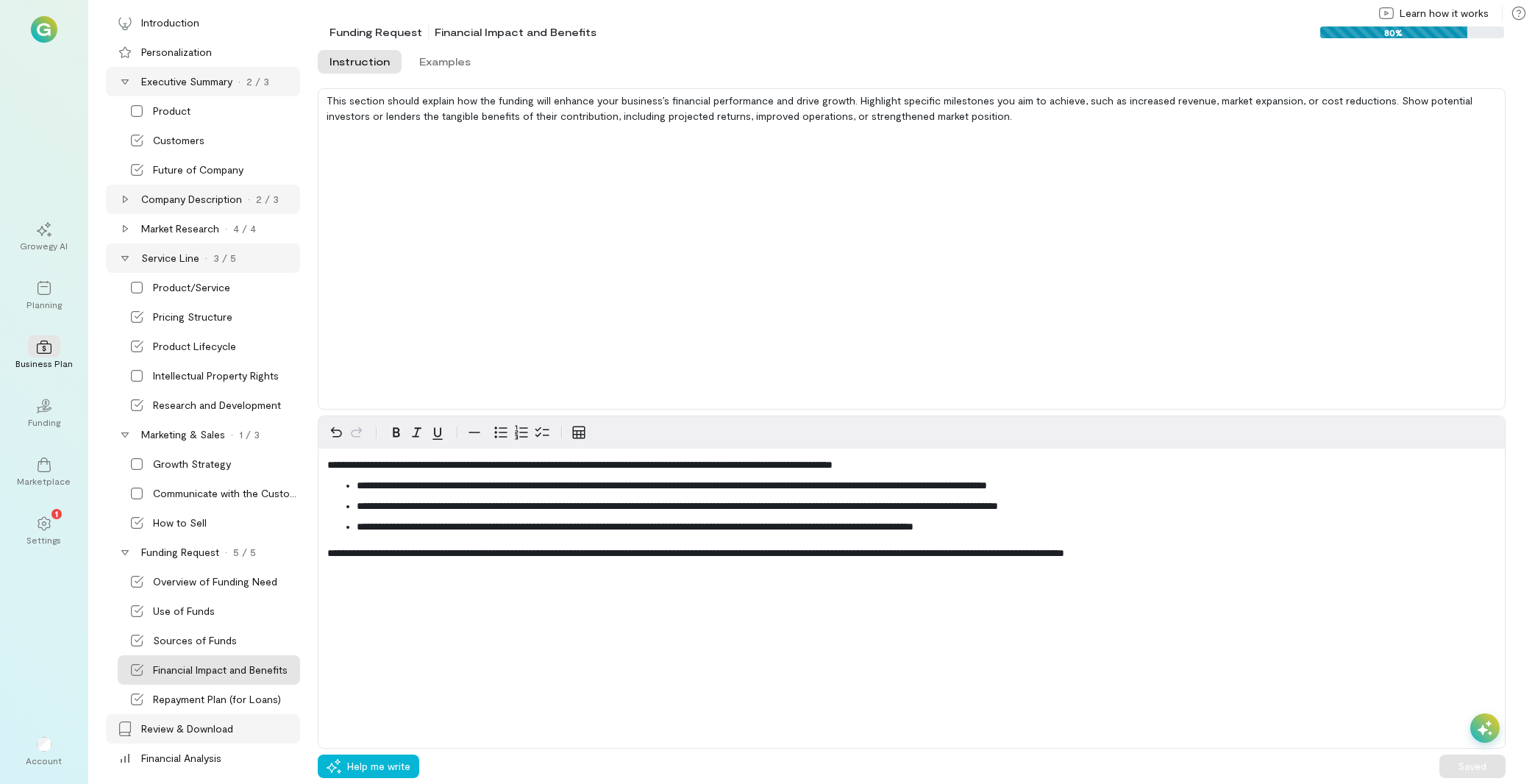
click at [200, 724] on div "Review & Download" at bounding box center [187, 728] width 92 height 14
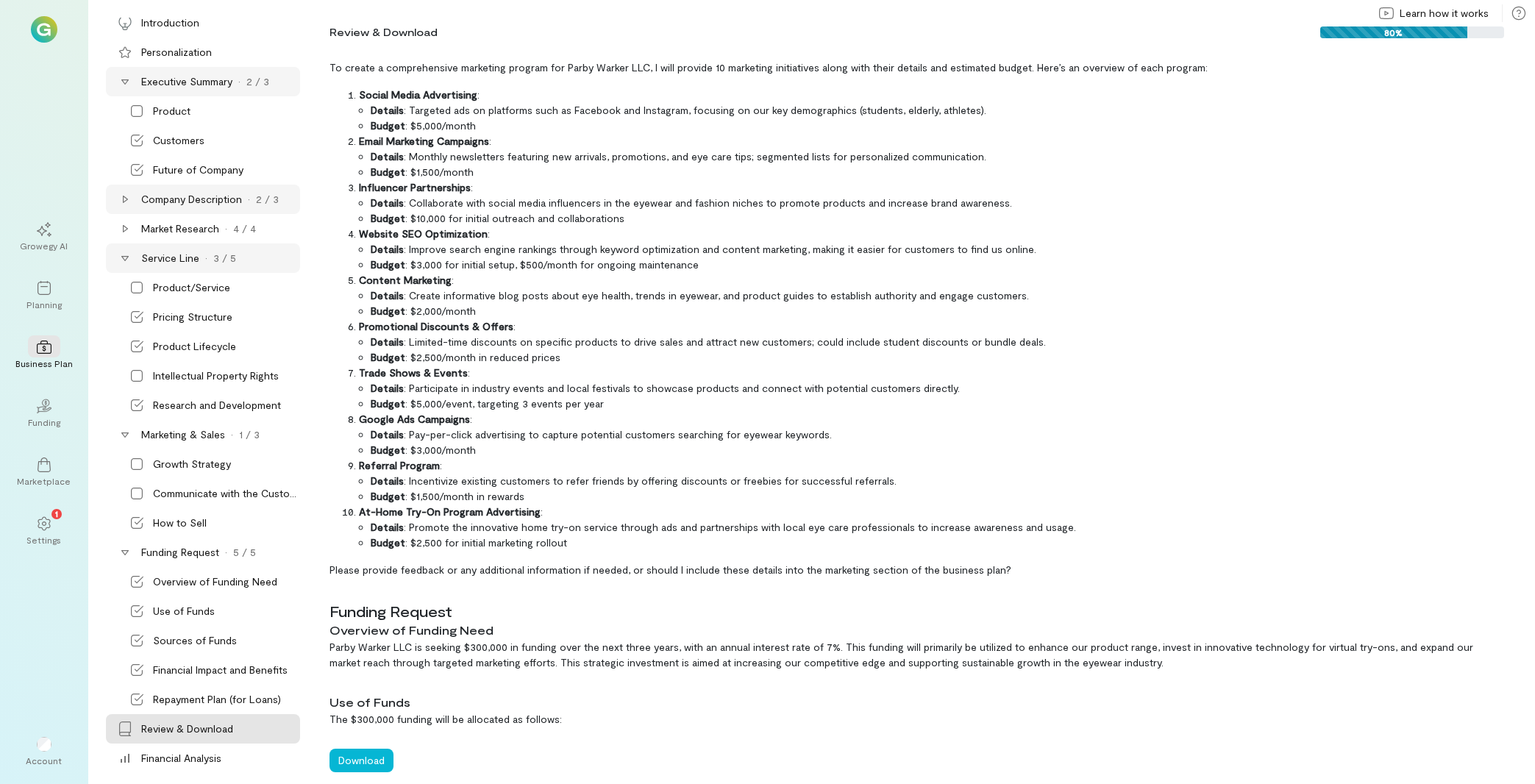
scroll to position [2366, 0]
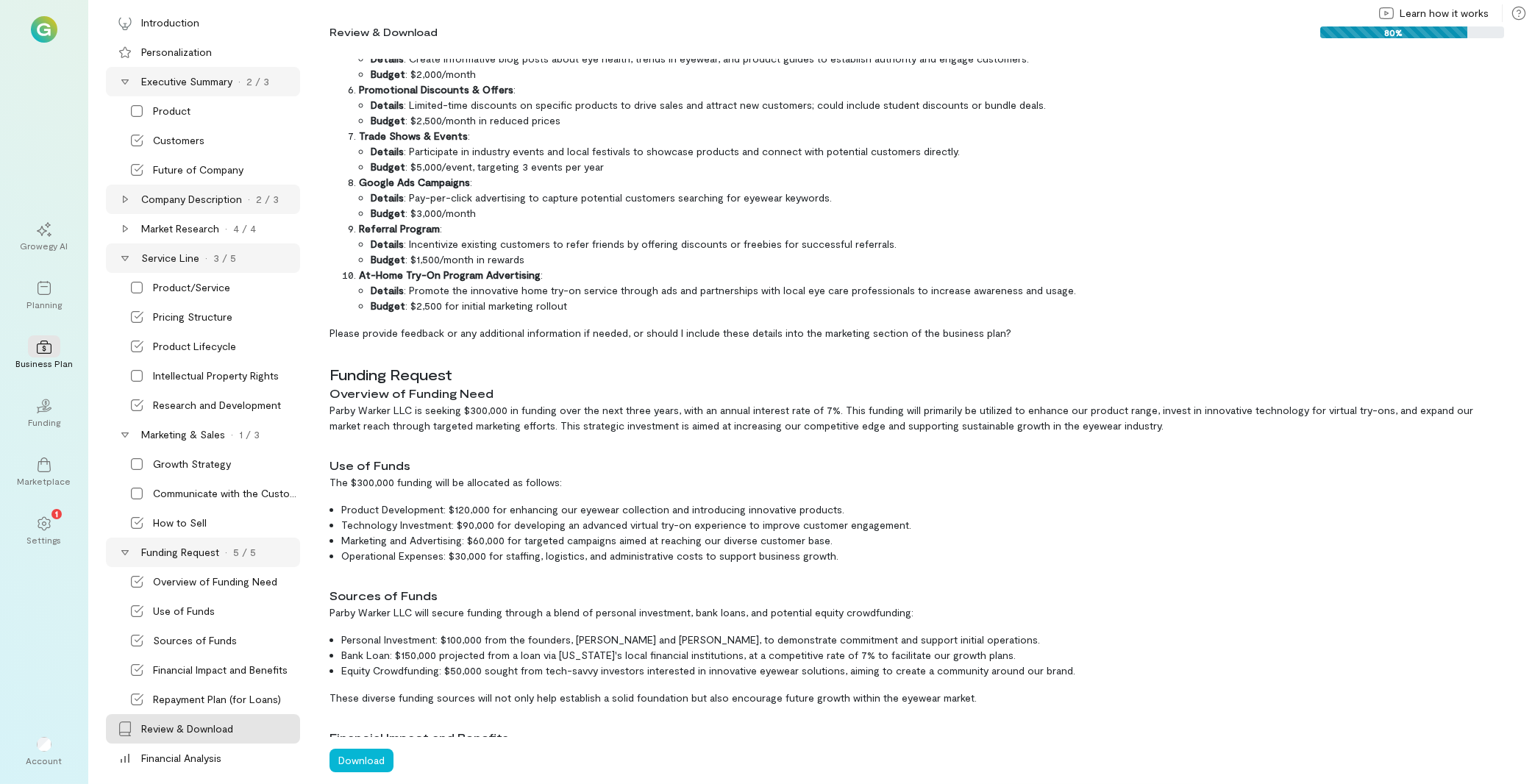
click at [121, 553] on icon at bounding box center [125, 552] width 12 height 12
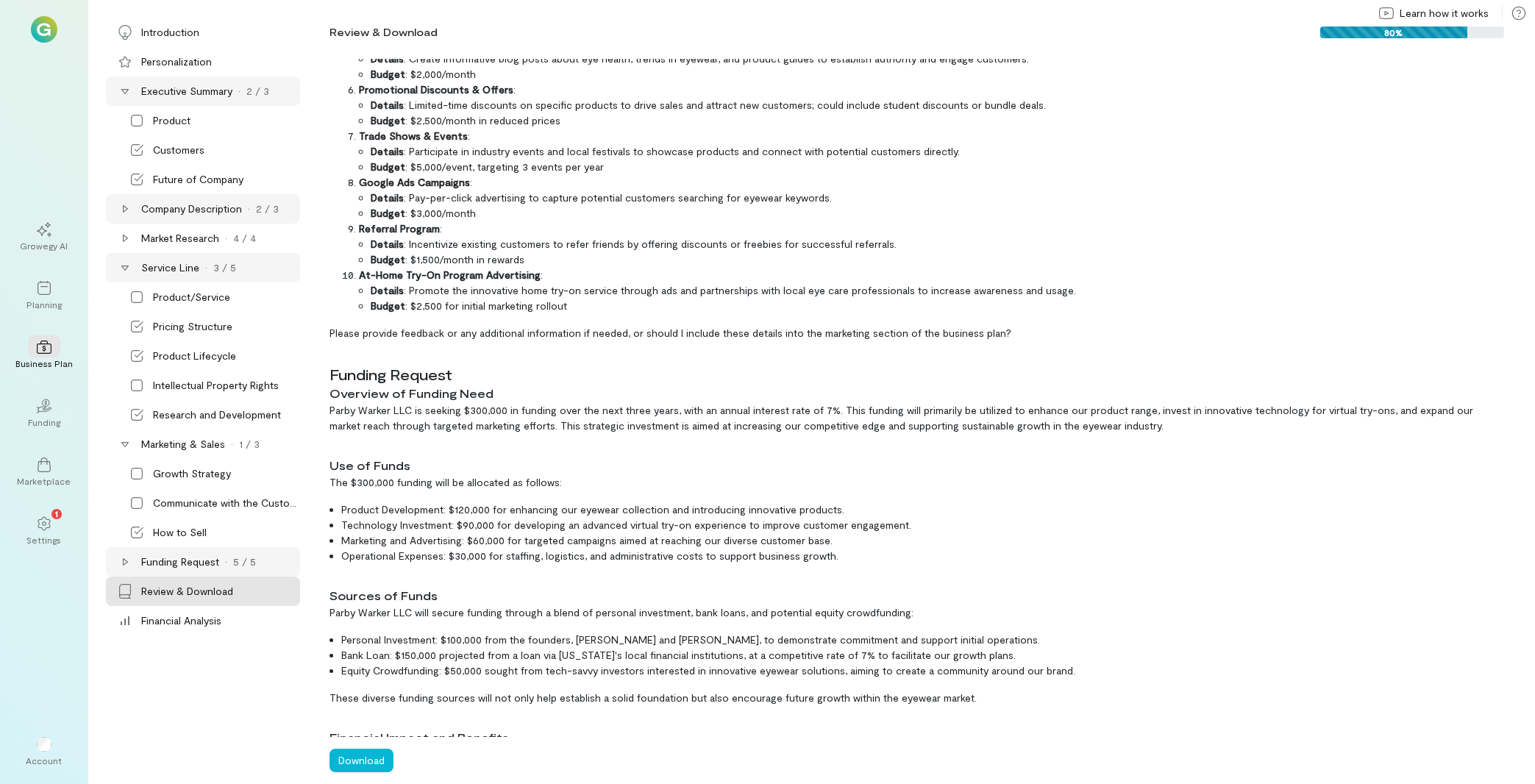
scroll to position [0, 0]
click at [127, 449] on icon at bounding box center [125, 444] width 12 height 12
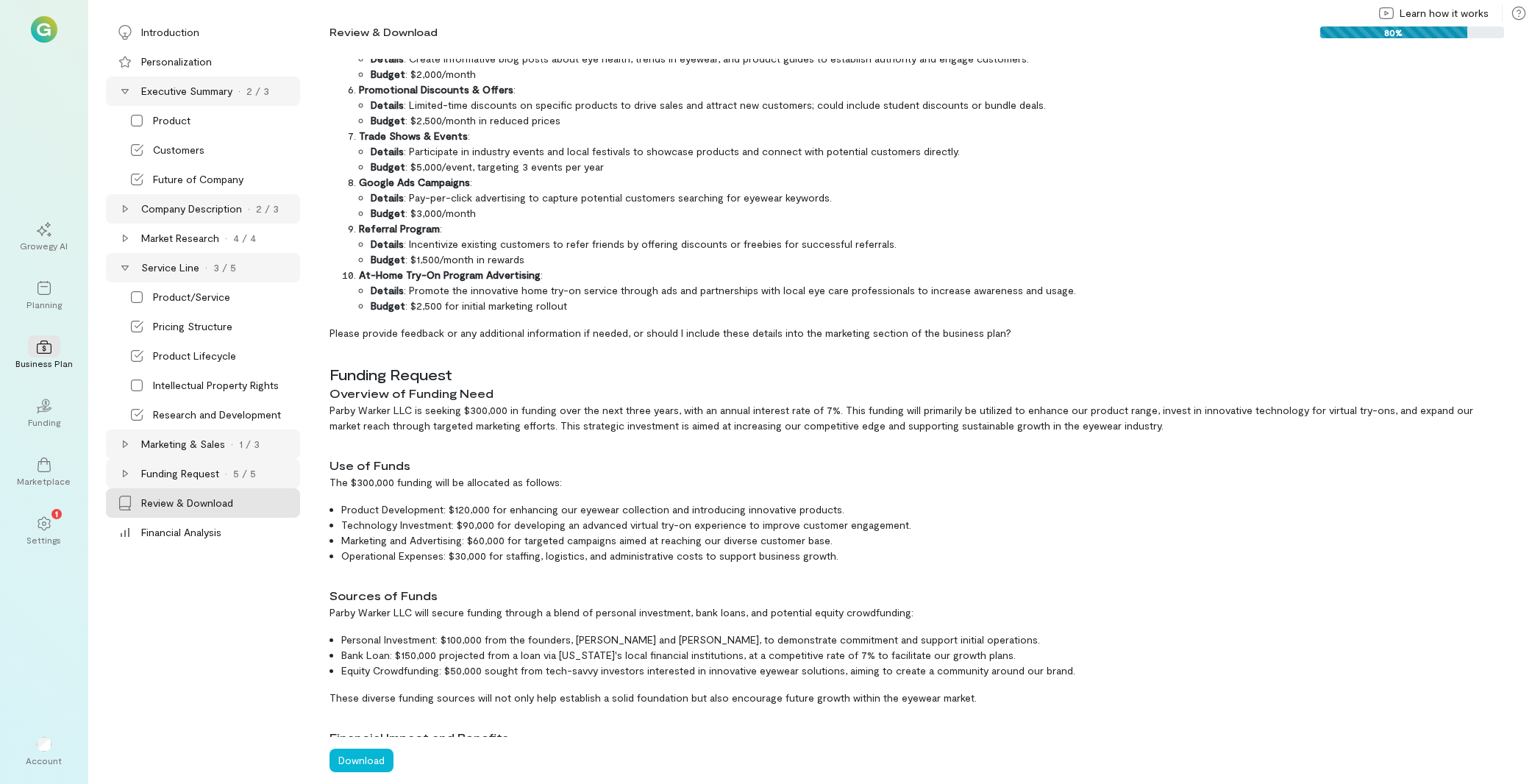
click at [122, 260] on div "Service Line · 3 / 5" at bounding box center [202, 267] width 194 height 29
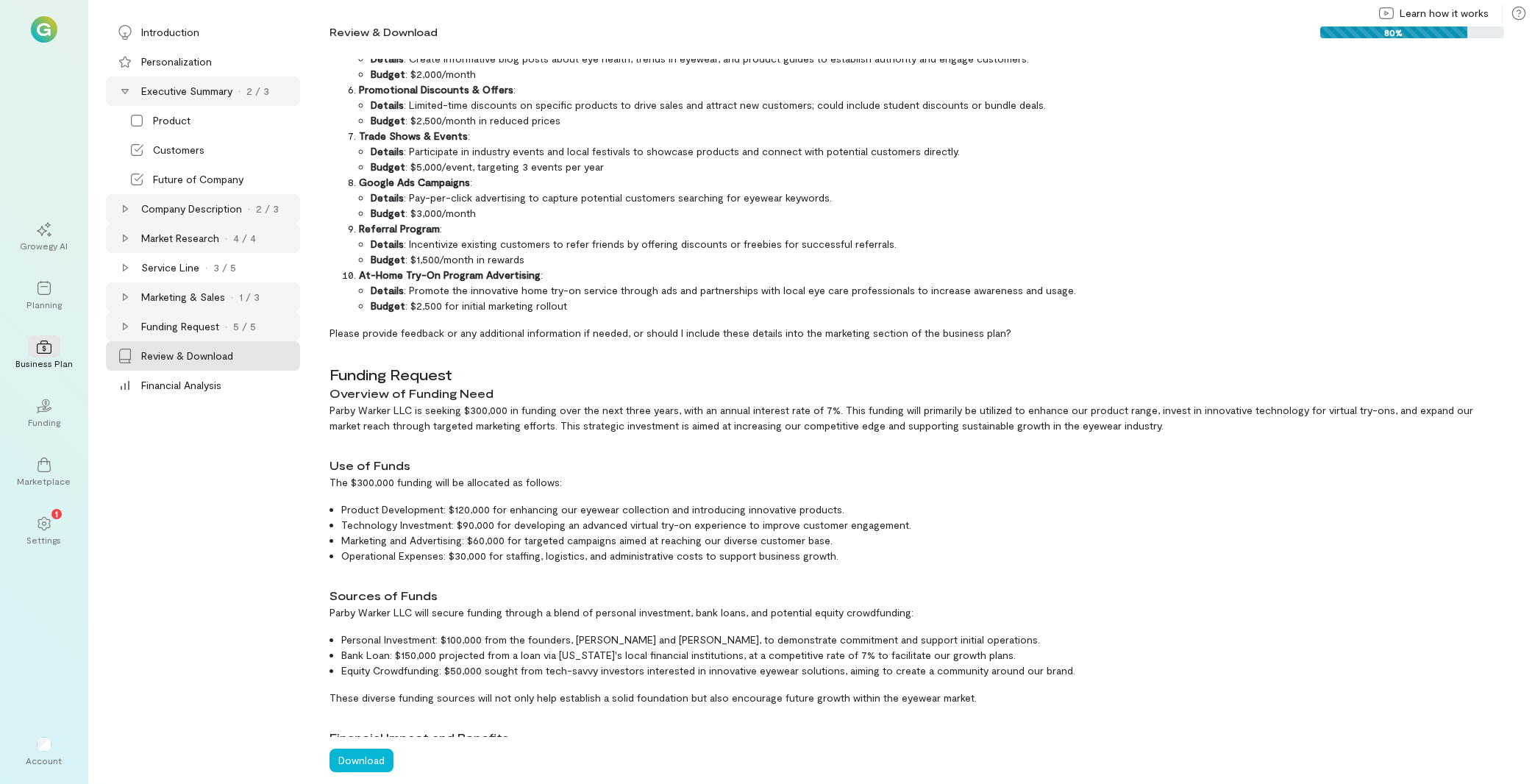
click at [118, 238] on div "Market Research · 4 / 4" at bounding box center [202, 238] width 194 height 29
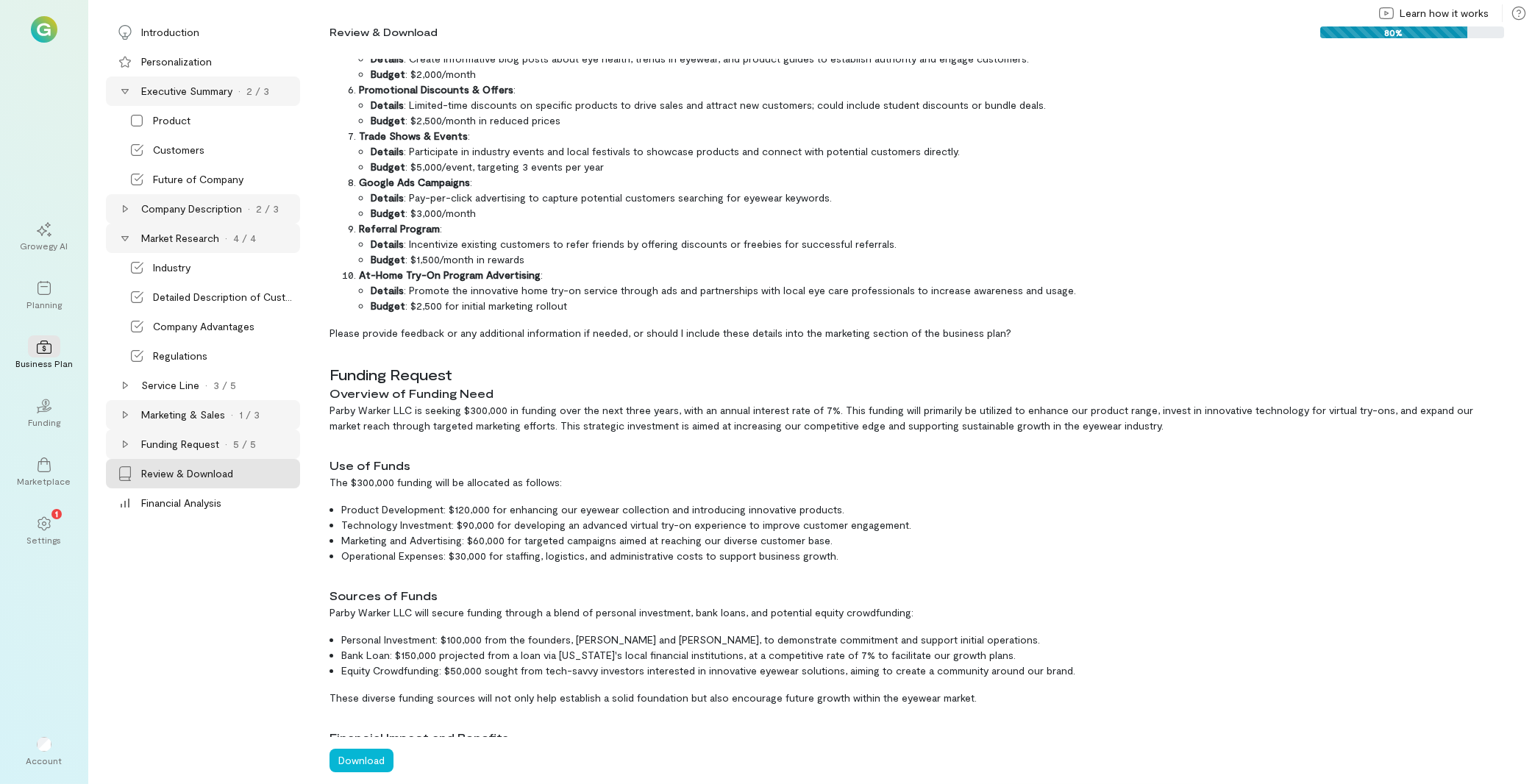
click at [125, 239] on icon at bounding box center [125, 238] width 12 height 12
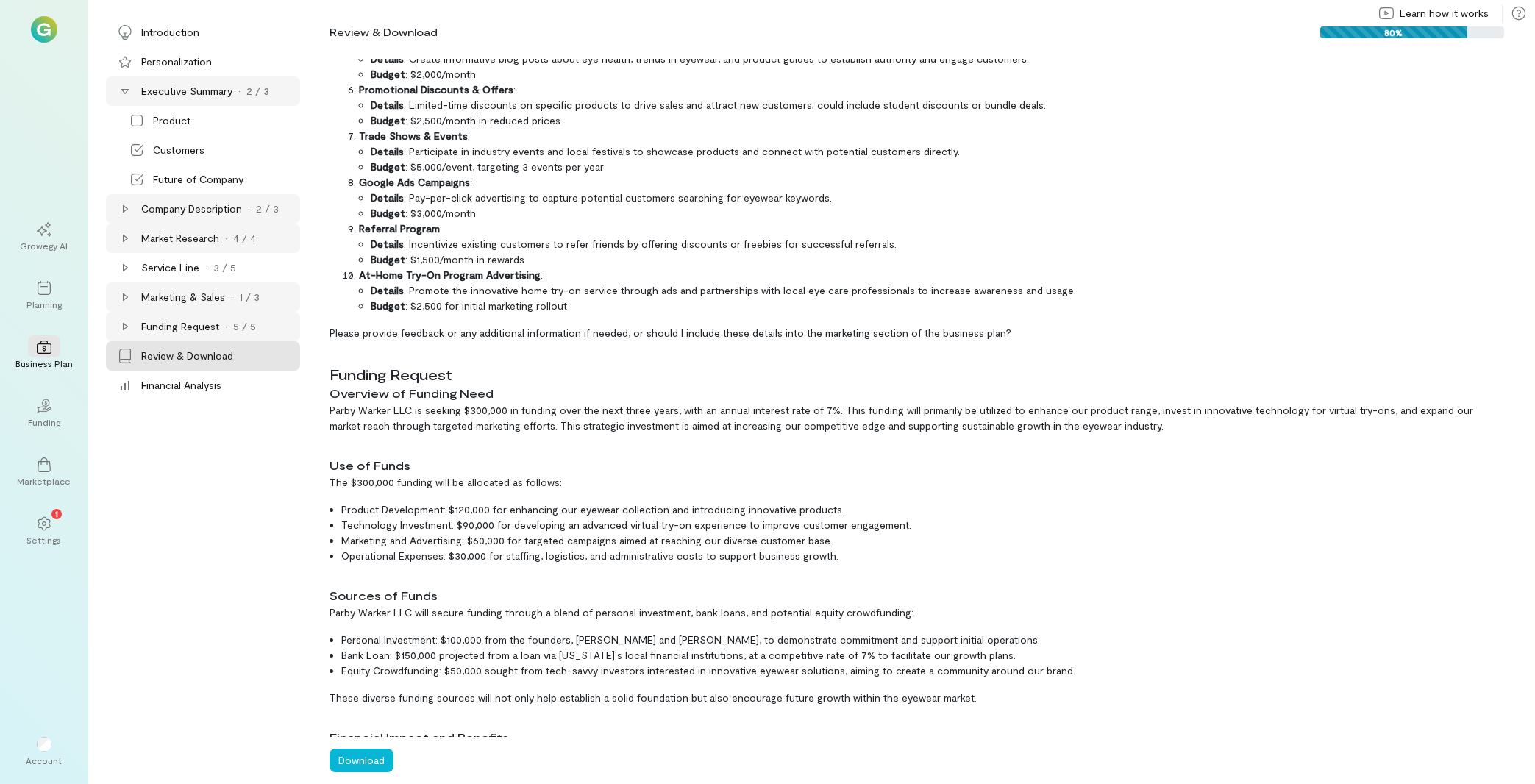
click at [122, 80] on div "Executive Summary · 2 / 3" at bounding box center [202, 91] width 194 height 29
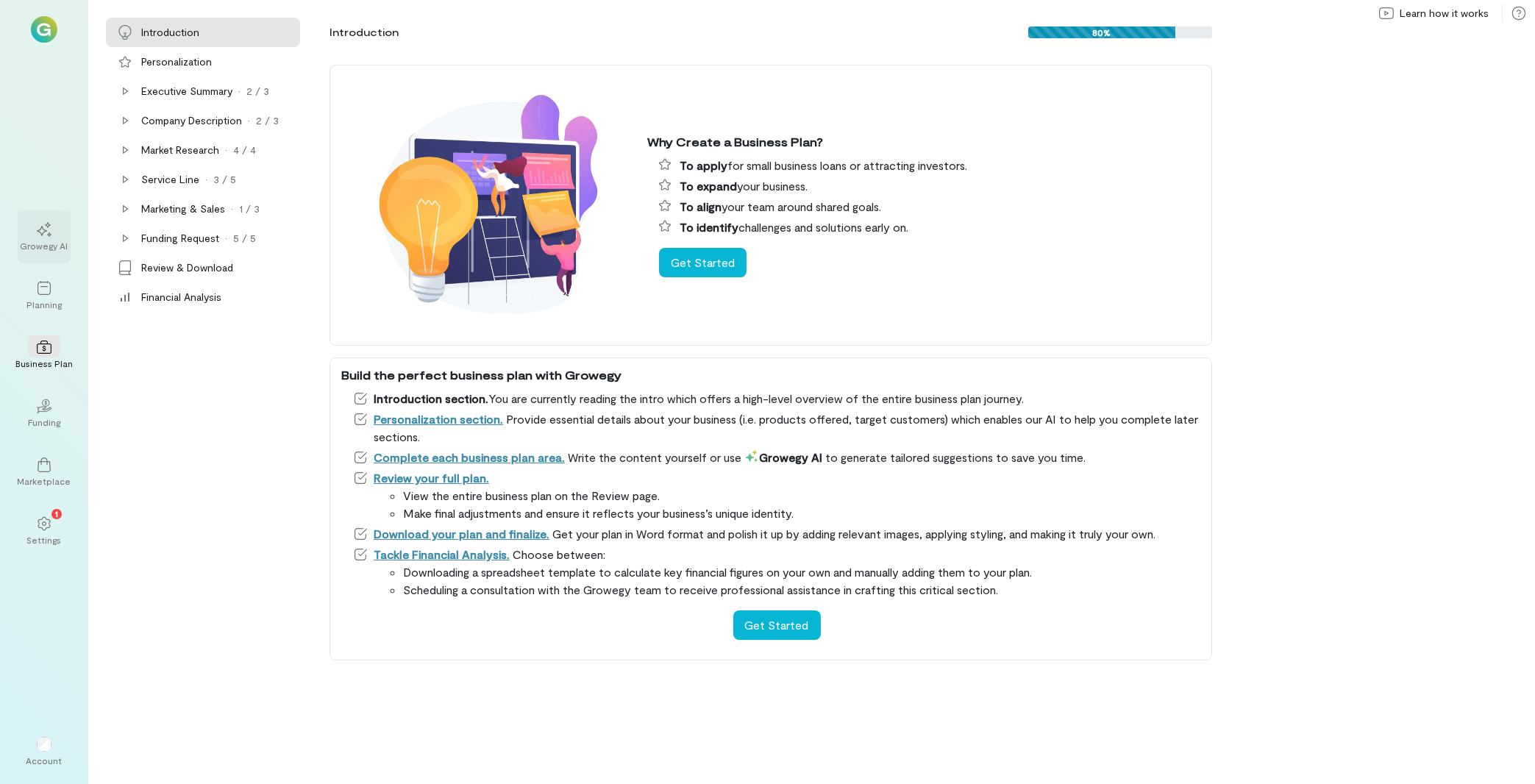
click at [60, 218] on div "Growegy AI" at bounding box center [44, 237] width 53 height 53
